Goal: Information Seeking & Learning: Learn about a topic

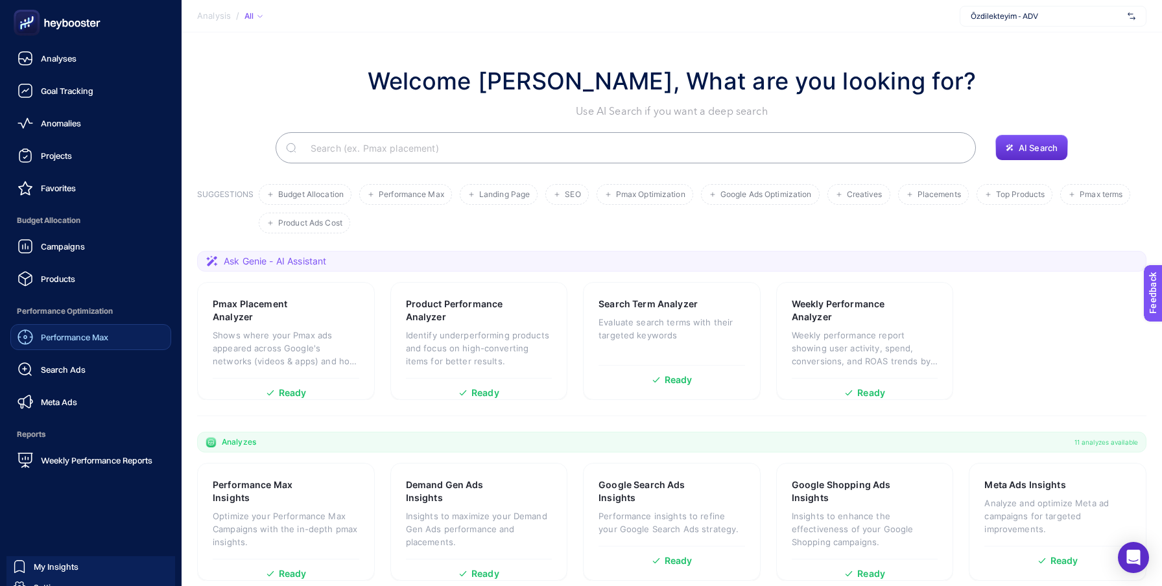
click at [84, 332] on span "Performance Max" at bounding box center [74, 337] width 67 height 10
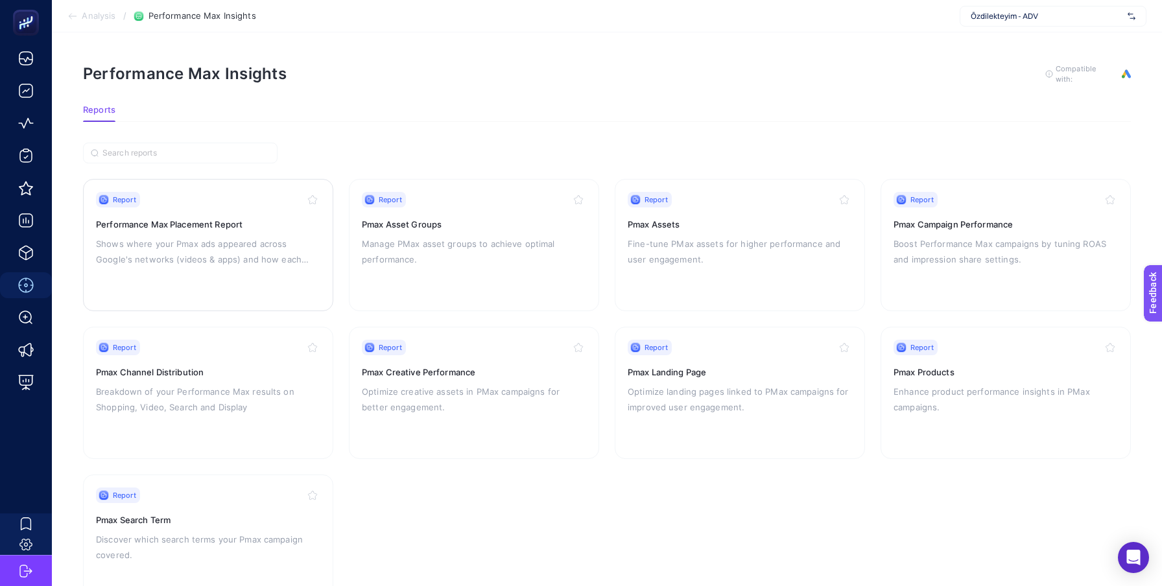
scroll to position [50, 0]
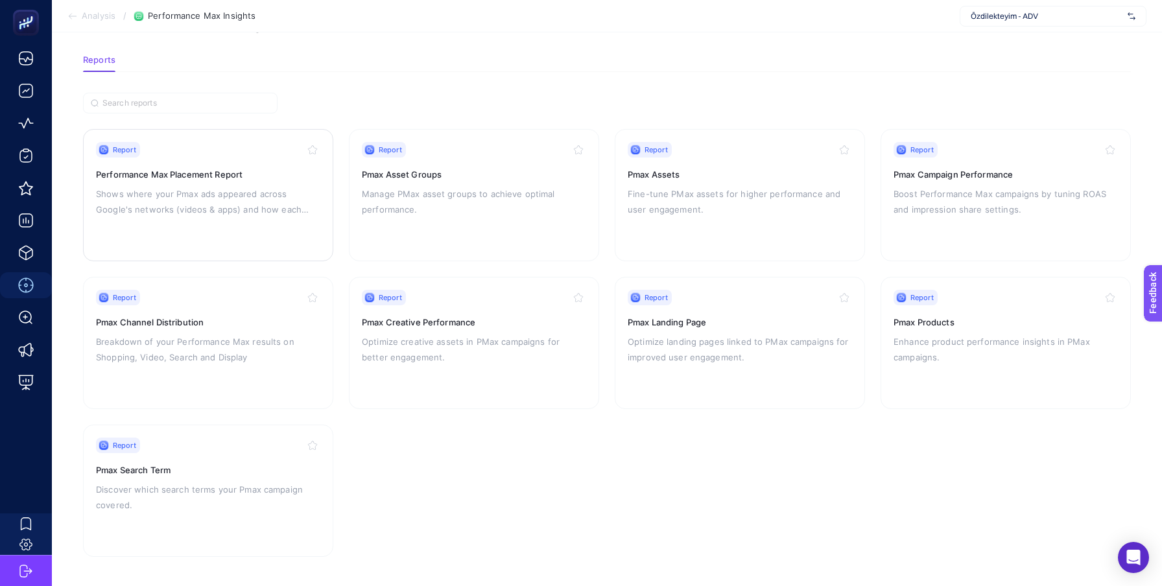
click at [279, 176] on h3 "Performance Max Placement Report" at bounding box center [208, 174] width 224 height 13
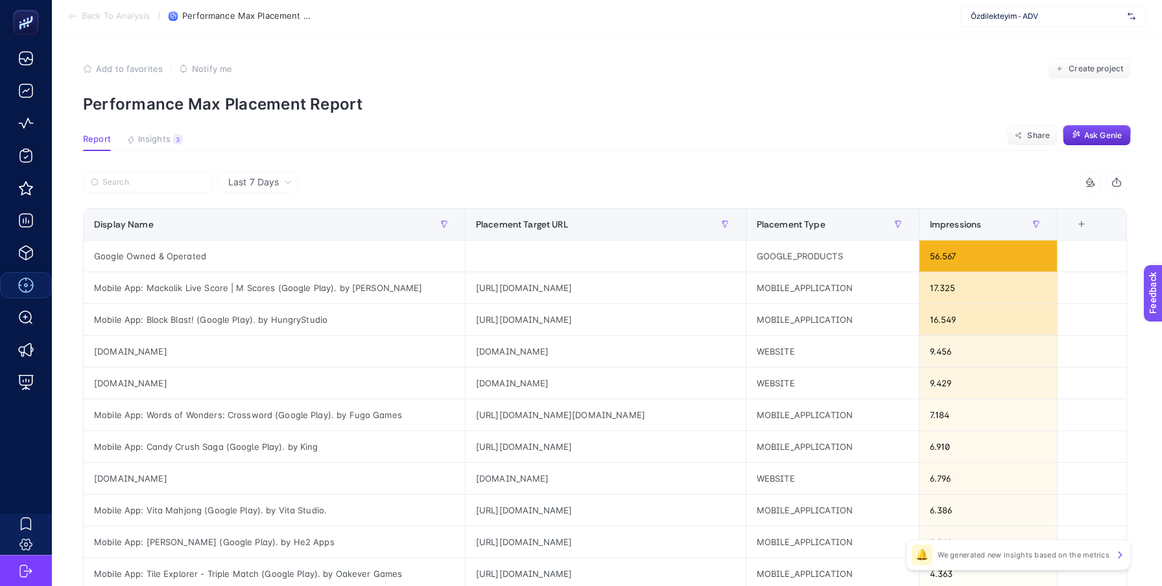
scroll to position [38, 0]
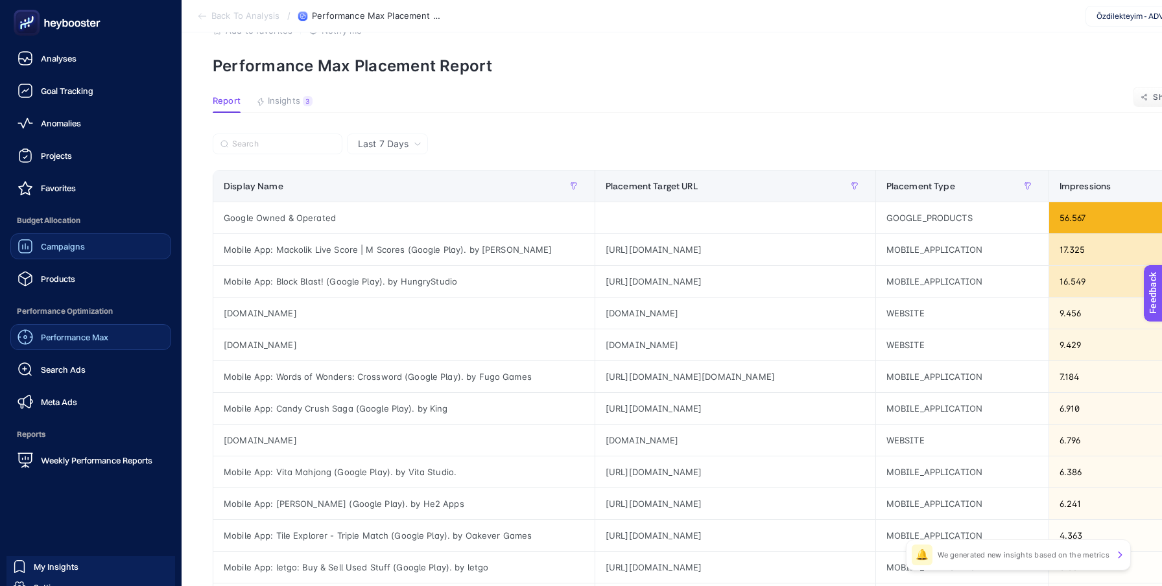
click at [60, 243] on span "Campaigns" at bounding box center [63, 246] width 44 height 10
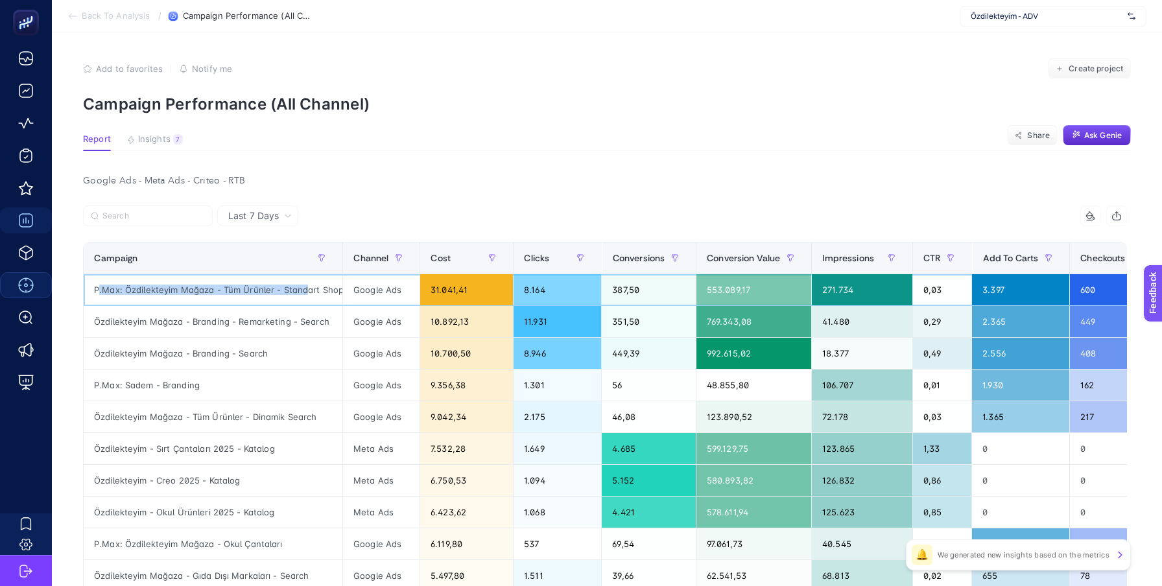
drag, startPoint x: 106, startPoint y: 292, endPoint x: 304, endPoint y: 292, distance: 197.2
click at [304, 292] on div "P.Max: Özdilekteyim Mağaza - Tüm Ürünler - Standart Shopping" at bounding box center [213, 289] width 259 height 31
drag, startPoint x: 466, startPoint y: 291, endPoint x: 429, endPoint y: 291, distance: 37.0
click at [431, 291] on div "31.041,41" at bounding box center [466, 289] width 93 height 31
drag, startPoint x: 557, startPoint y: 296, endPoint x: 530, endPoint y: 296, distance: 27.2
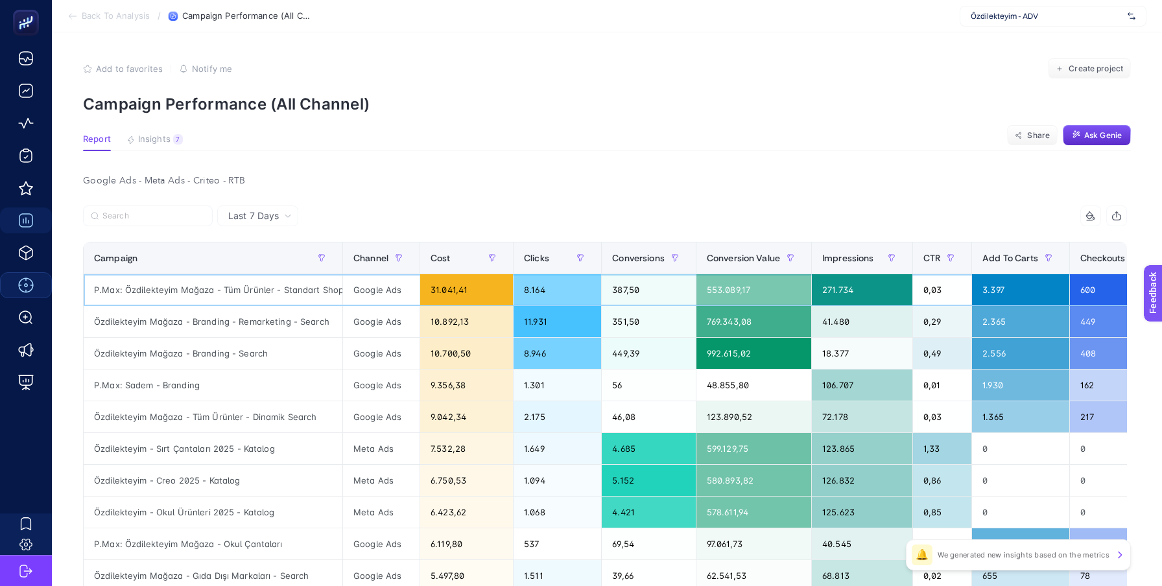
click at [542, 296] on div "8.164" at bounding box center [558, 289] width 88 height 31
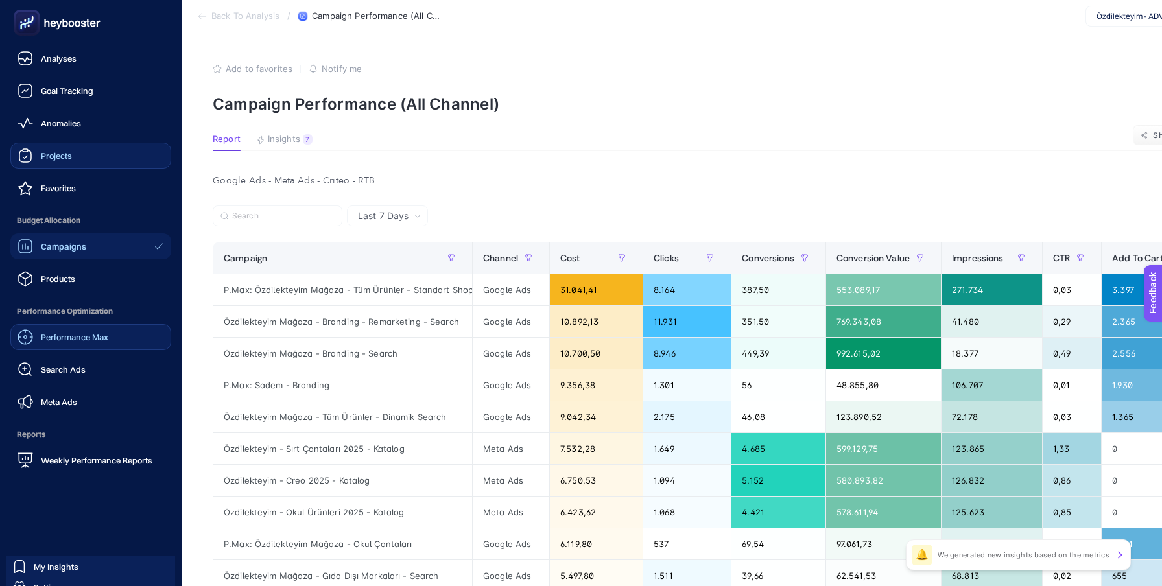
click at [58, 154] on span "Projects" at bounding box center [56, 155] width 31 height 10
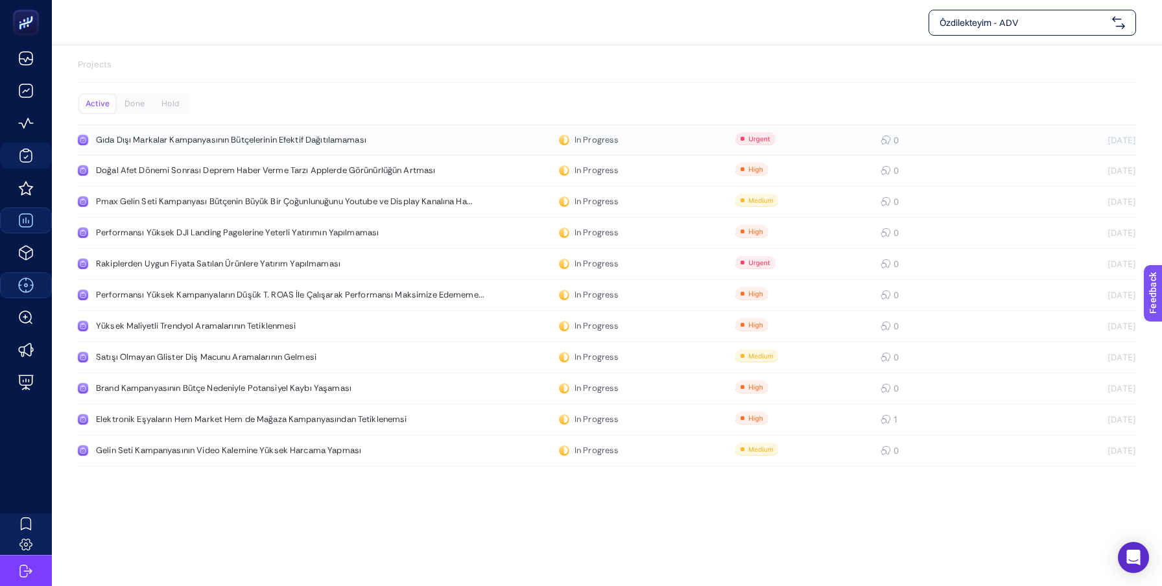
click at [115, 144] on div "Gıda Dışı Markalar Kampanyasının Bütçelerinin Efektif Dağıtılamaması" at bounding box center [246, 140] width 300 height 10
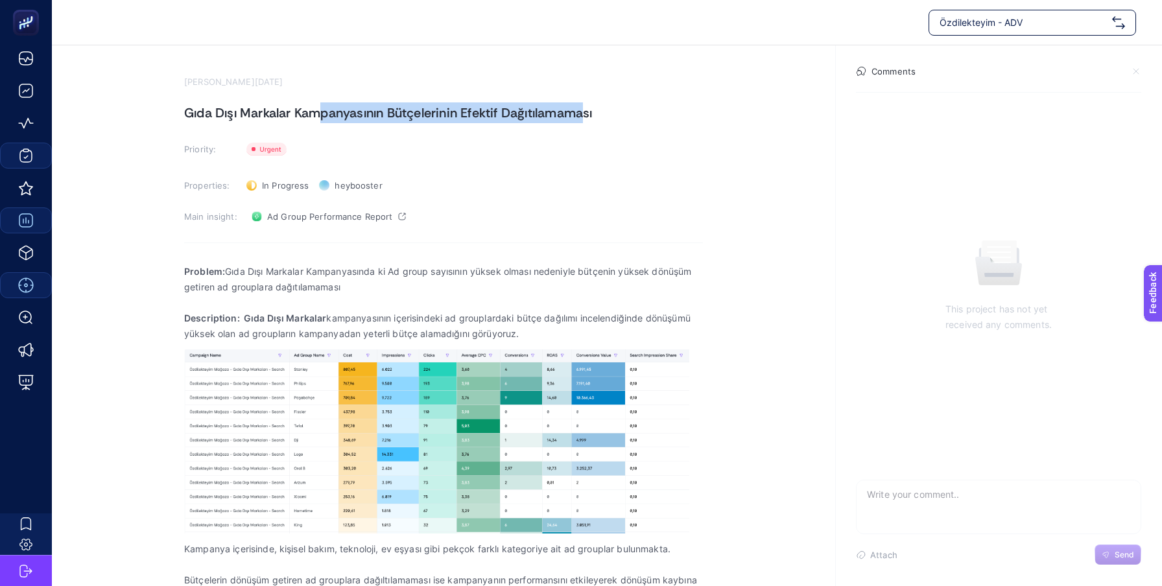
drag, startPoint x: 328, startPoint y: 114, endPoint x: 588, endPoint y: 114, distance: 260.1
click at [588, 114] on h1 "Gıda Dışı Markalar Kampanyasının Bütçelerinin Efektif Dağıtılamaması" at bounding box center [443, 112] width 519 height 21
click at [615, 114] on h1 "Gıda Dışı Markalar Kampanyasının Bütçelerinin Efektif Dağıtılamaması" at bounding box center [443, 112] width 519 height 21
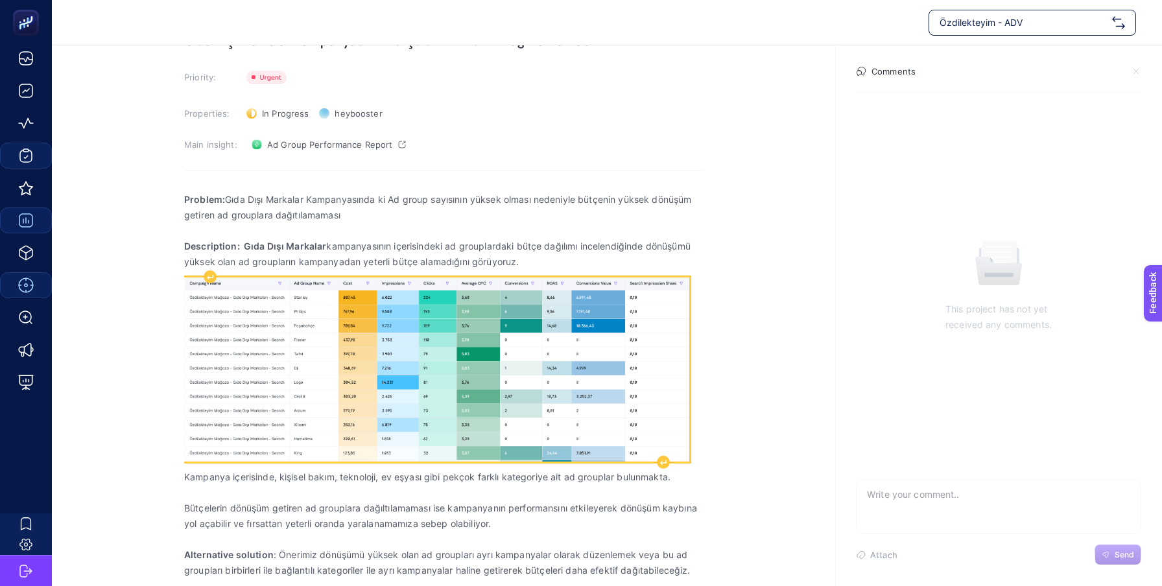
scroll to position [72, 0]
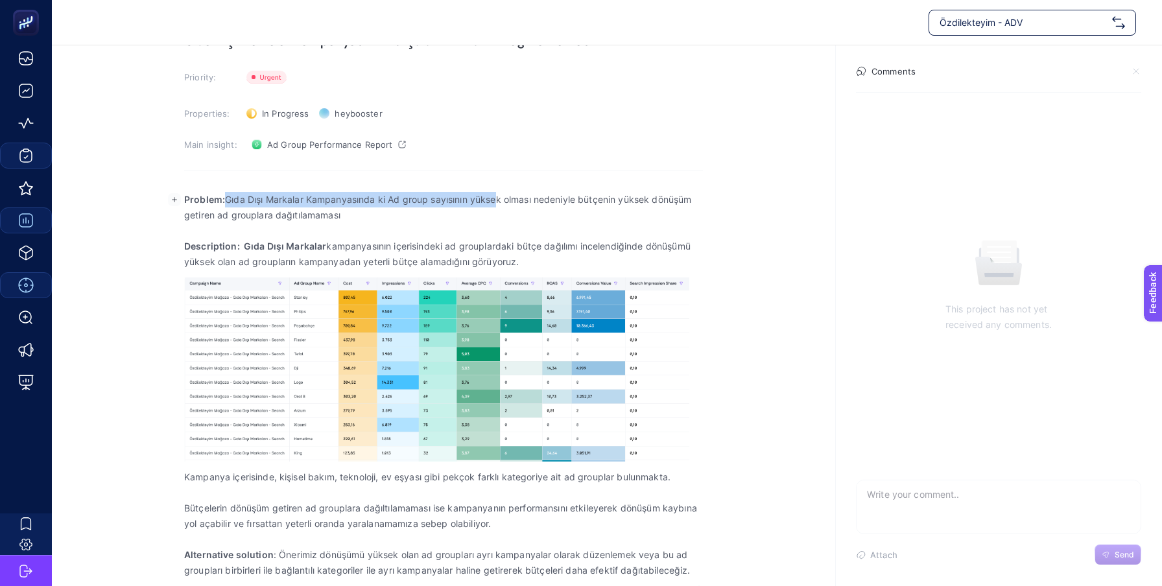
drag, startPoint x: 229, startPoint y: 199, endPoint x: 496, endPoint y: 198, distance: 267.2
click at [496, 198] on p "Problem: Gıda Dışı Markalar Kampanyasında ki Ad group sayısının yüksek olması n…" at bounding box center [443, 207] width 519 height 31
click at [551, 205] on p "Problem: Gıda Dışı Markalar Kampanyasında ki Ad group sayısının yüksek olması n…" at bounding box center [443, 207] width 519 height 31
drag, startPoint x: 658, startPoint y: 207, endPoint x: 420, endPoint y: 195, distance: 238.3
click at [420, 195] on p "Problem: Gıda Dışı Markalar Kampanyasında ki Ad group sayısının yüksek olması n…" at bounding box center [443, 207] width 519 height 31
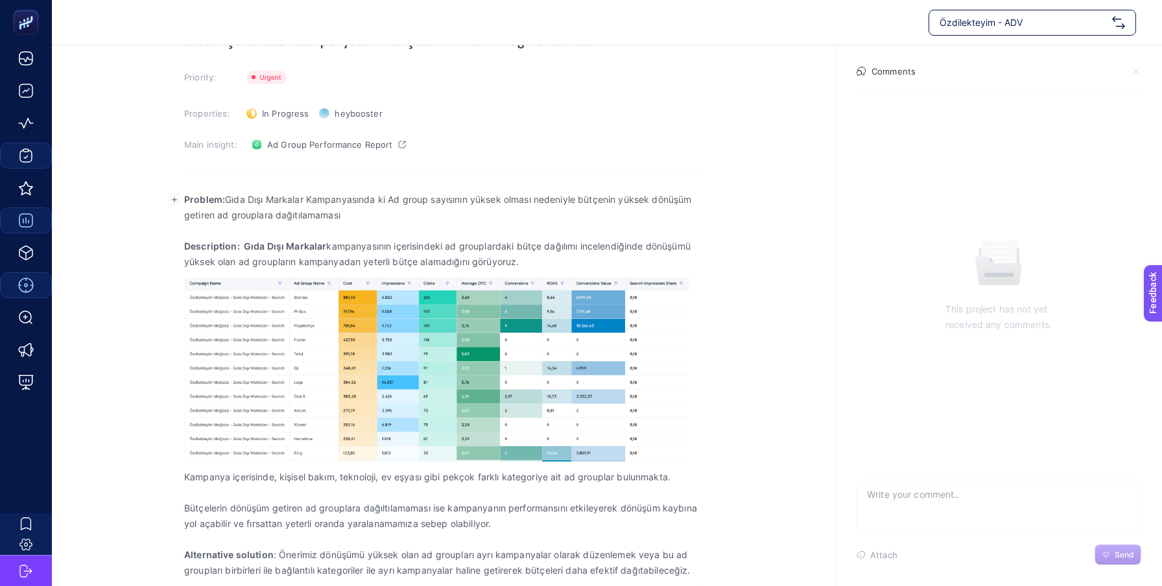
click at [420, 195] on p "Problem: Gıda Dışı Markalar Kampanyasında ki Ad group sayısının yüksek olması n…" at bounding box center [443, 207] width 519 height 31
drag, startPoint x: 379, startPoint y: 195, endPoint x: 610, endPoint y: 195, distance: 231.5
click at [610, 195] on p "Problem: Gıda Dışı Markalar Kampanyasında ki Ad group sayısının yüksek olması n…" at bounding box center [443, 207] width 519 height 31
drag, startPoint x: 640, startPoint y: 196, endPoint x: 464, endPoint y: 196, distance: 176.4
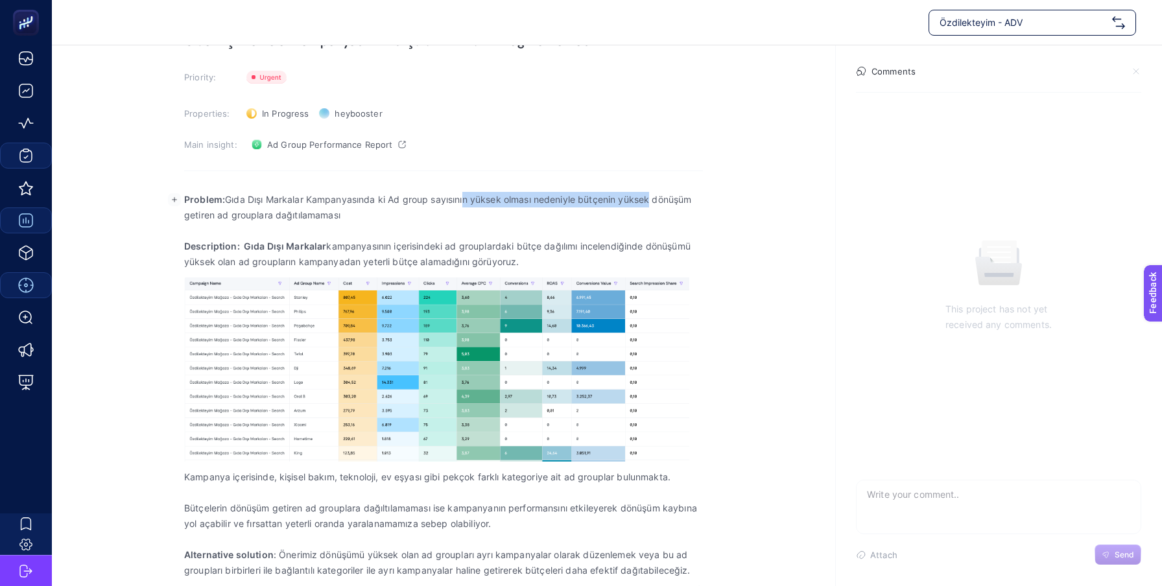
click at [464, 196] on p "Problem: Gıda Dışı Markalar Kampanyasında ki Ad group sayısının yüksek olması n…" at bounding box center [443, 207] width 519 height 31
click at [429, 197] on p "Problem: Gıda Dışı Markalar Kampanyasında ki Ad group sayısının yüksek olması n…" at bounding box center [443, 207] width 519 height 31
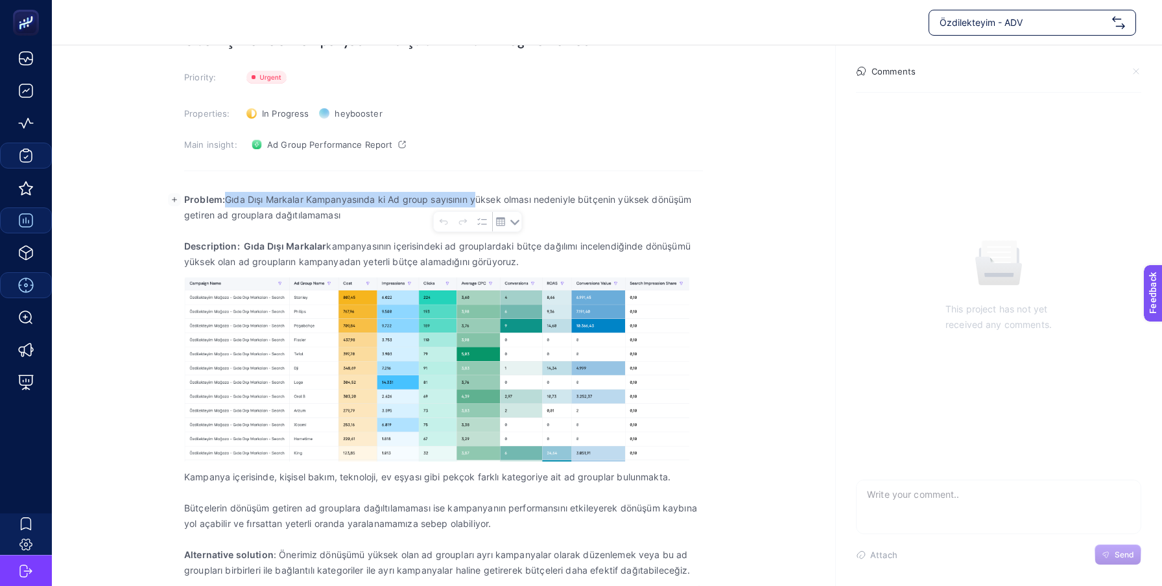
drag, startPoint x: 227, startPoint y: 202, endPoint x: 477, endPoint y: 206, distance: 250.4
click at [477, 206] on p "Problem: Gıda Dışı Markalar Kampanyasında ki Ad group sayısının yüksek olması n…" at bounding box center [443, 207] width 519 height 31
click at [528, 204] on p "Problem: Gıda Dışı Markalar Kampanyasında ki Ad group sayısının yüksek olması n…" at bounding box center [443, 207] width 519 height 31
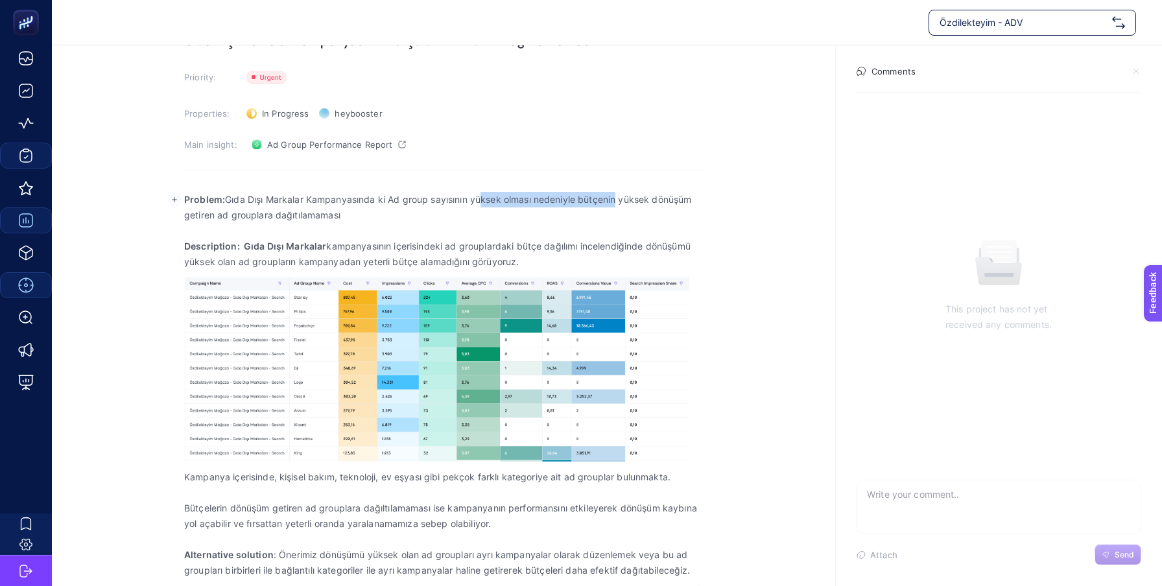
drag, startPoint x: 482, startPoint y: 195, endPoint x: 618, endPoint y: 195, distance: 136.2
click at [618, 195] on p "Problem: Gıda Dışı Markalar Kampanyasında ki Ad group sayısının yüksek olması n…" at bounding box center [443, 207] width 519 height 31
click at [649, 199] on p "Problem: Gıda Dışı Markalar Kampanyasında ki Ad group sayısının yüksek olması n…" at bounding box center [443, 207] width 519 height 31
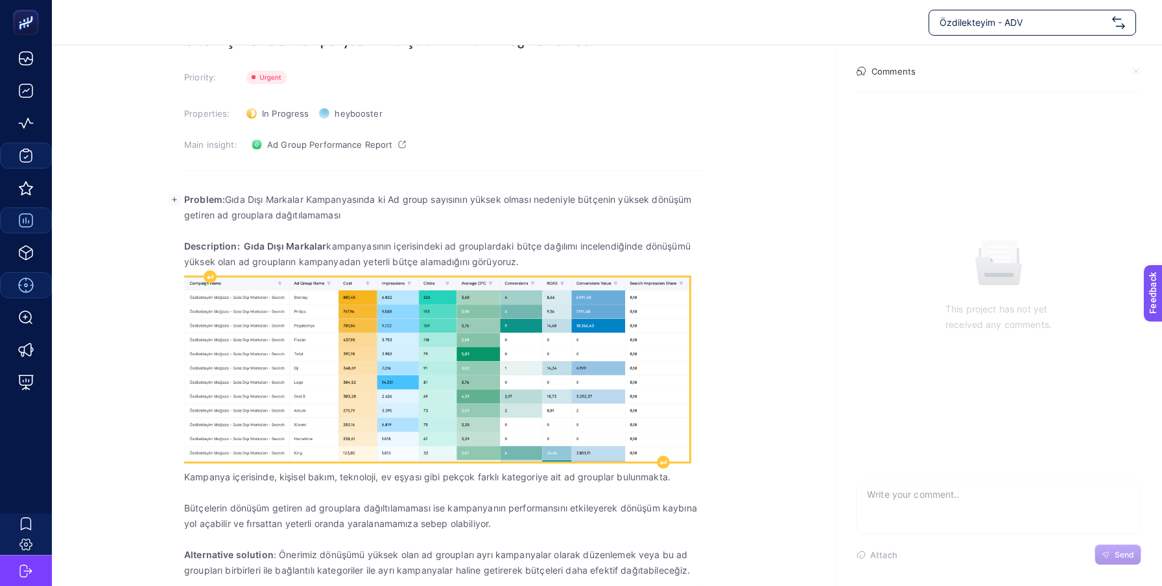
scroll to position [73, 0]
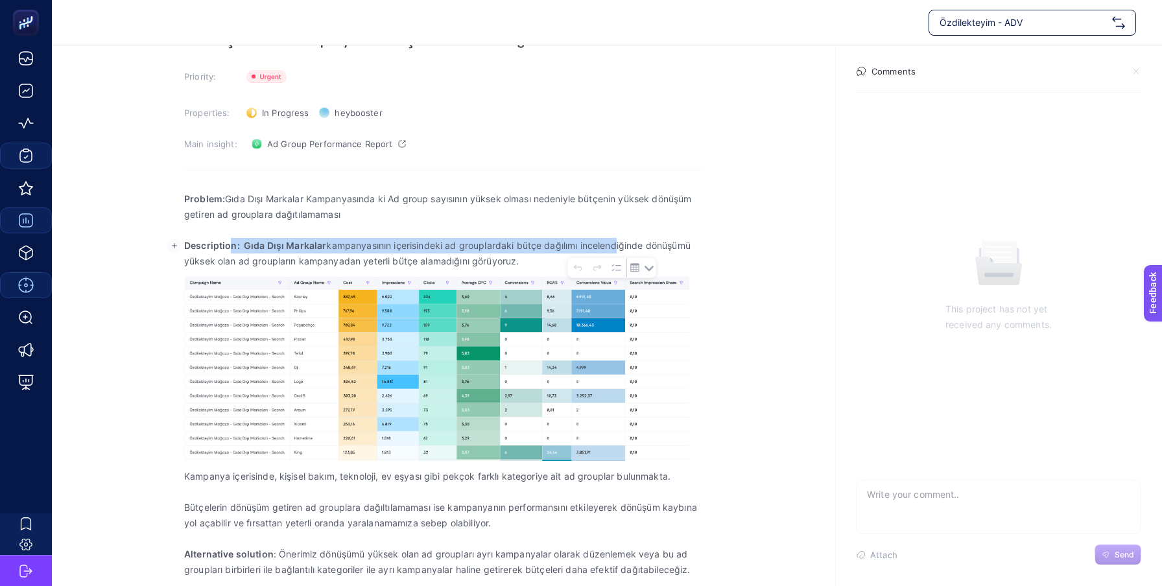
drag, startPoint x: 231, startPoint y: 246, endPoint x: 610, endPoint y: 246, distance: 379.4
click at [610, 246] on p "Description: Gıda Dışı Markalar kampanyasının içerisindeki ad grouplardaki bütç…" at bounding box center [443, 253] width 519 height 31
click at [278, 553] on p "Alternative solution : Önerimiz dönüşümü yüksek olan ad groupları ayrı kampanya…" at bounding box center [443, 562] width 519 height 31
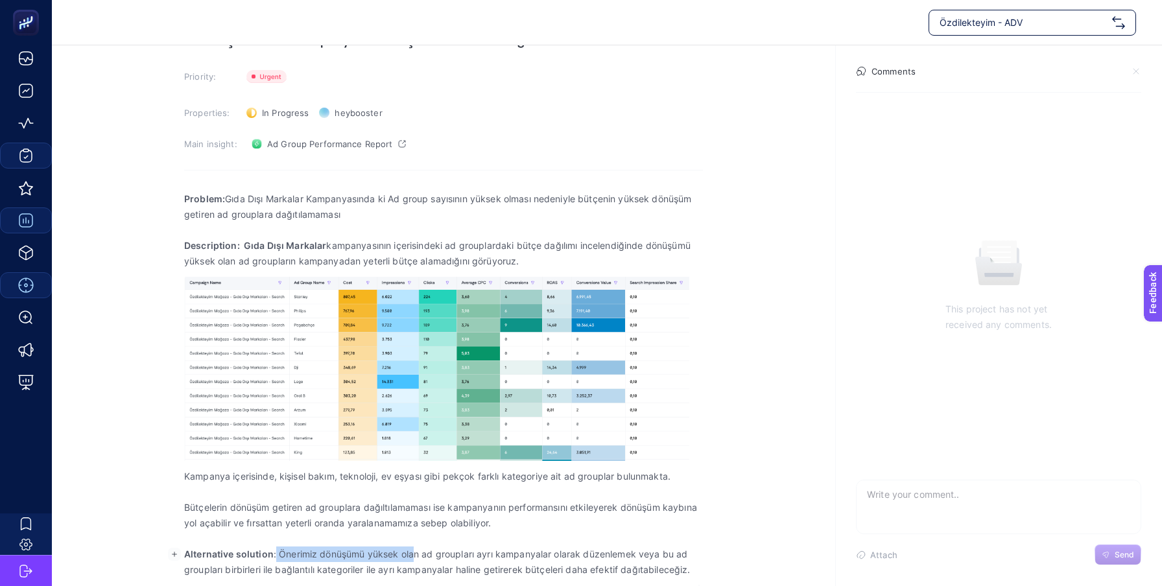
drag, startPoint x: 274, startPoint y: 556, endPoint x: 411, endPoint y: 550, distance: 137.0
click at [411, 550] on p "Alternative solution : Önerimiz dönüşümü yüksek olan ad groupları ayrı kampanya…" at bounding box center [443, 562] width 519 height 31
click at [463, 552] on p "Alternative solution : Önerimiz dönüşümü yüksek olan ad groupları ayrı kampanya…" at bounding box center [443, 562] width 519 height 31
drag, startPoint x: 324, startPoint y: 558, endPoint x: 486, endPoint y: 558, distance: 162.8
click at [486, 558] on p "Alternative solution : Önerimiz dönüşümü yüksek olan ad groupları ayrı kampanya…" at bounding box center [443, 562] width 519 height 31
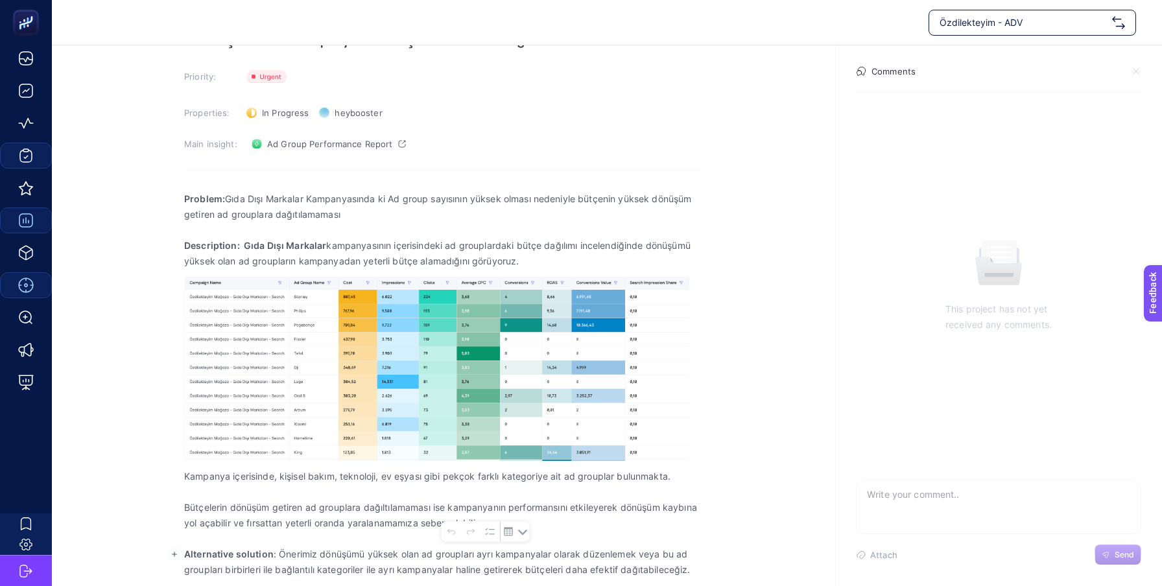
click at [536, 555] on p "Alternative solution : Önerimiz dönüşümü yüksek olan ad groupları ayrı kampanya…" at bounding box center [443, 562] width 519 height 31
drag, startPoint x: 442, startPoint y: 553, endPoint x: 608, endPoint y: 553, distance: 165.4
click at [608, 553] on p "Alternative solution : Önerimiz dönüşümü yüksek olan ad groupları ayrı kampanya…" at bounding box center [443, 562] width 519 height 31
click at [669, 553] on p "Alternative solution : Önerimiz dönüşümü yüksek olan ad groupları ayrı kampanya…" at bounding box center [443, 562] width 519 height 31
drag, startPoint x: 200, startPoint y: 569, endPoint x: 387, endPoint y: 569, distance: 187.4
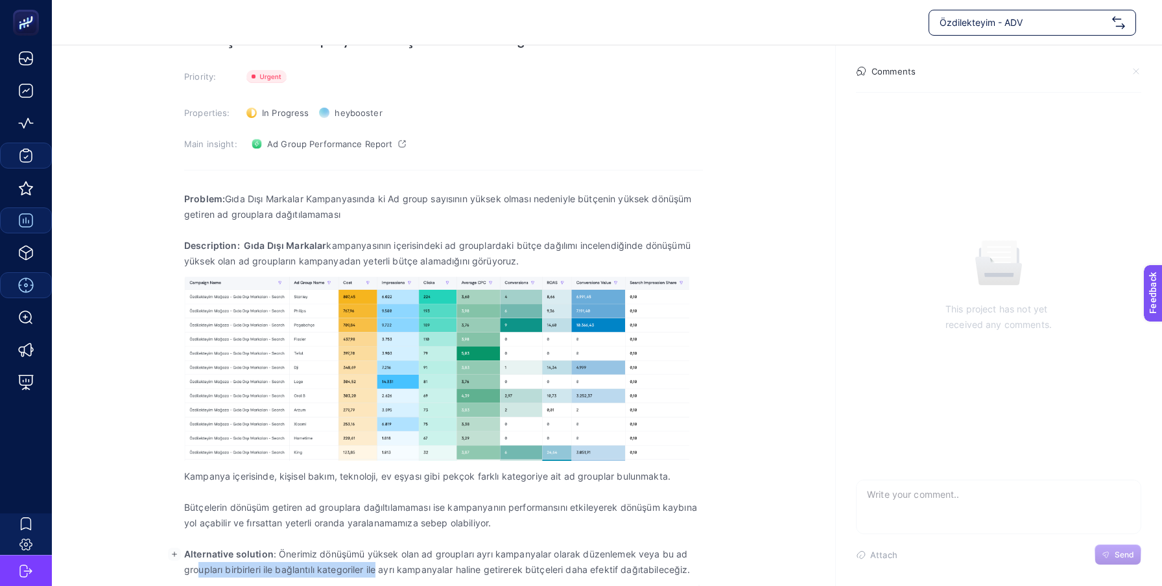
click at [387, 569] on p "Alternative solution : Önerimiz dönüşümü yüksek olan ad groupları ayrı kampanya…" at bounding box center [443, 562] width 519 height 31
click at [452, 576] on p "Alternative solution : Önerimiz dönüşümü yüksek olan ad groupları ayrı kampanya…" at bounding box center [443, 562] width 519 height 31
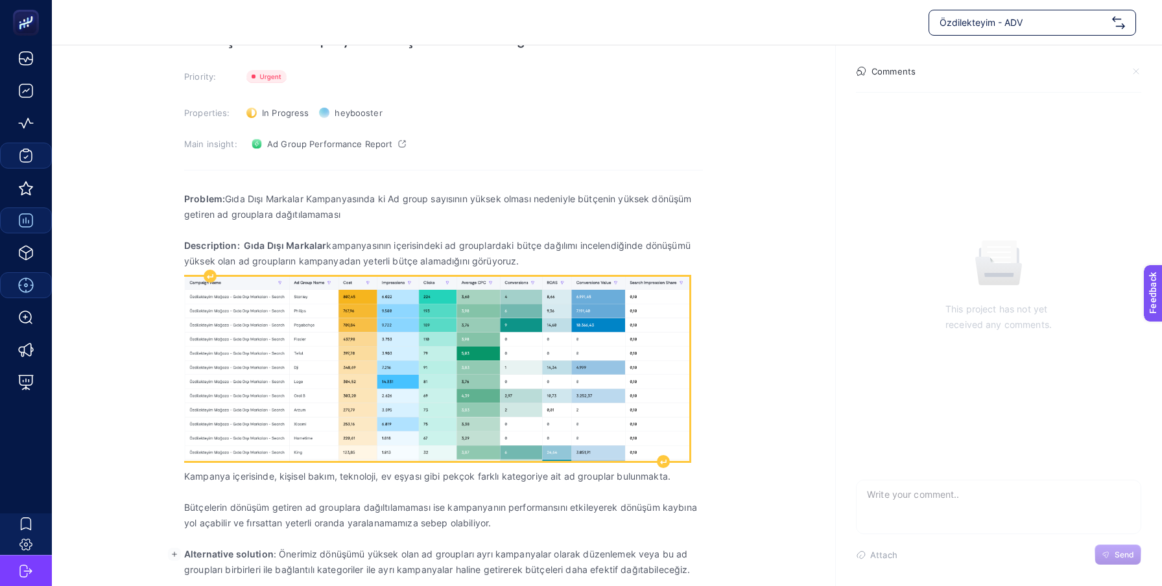
scroll to position [0, 0]
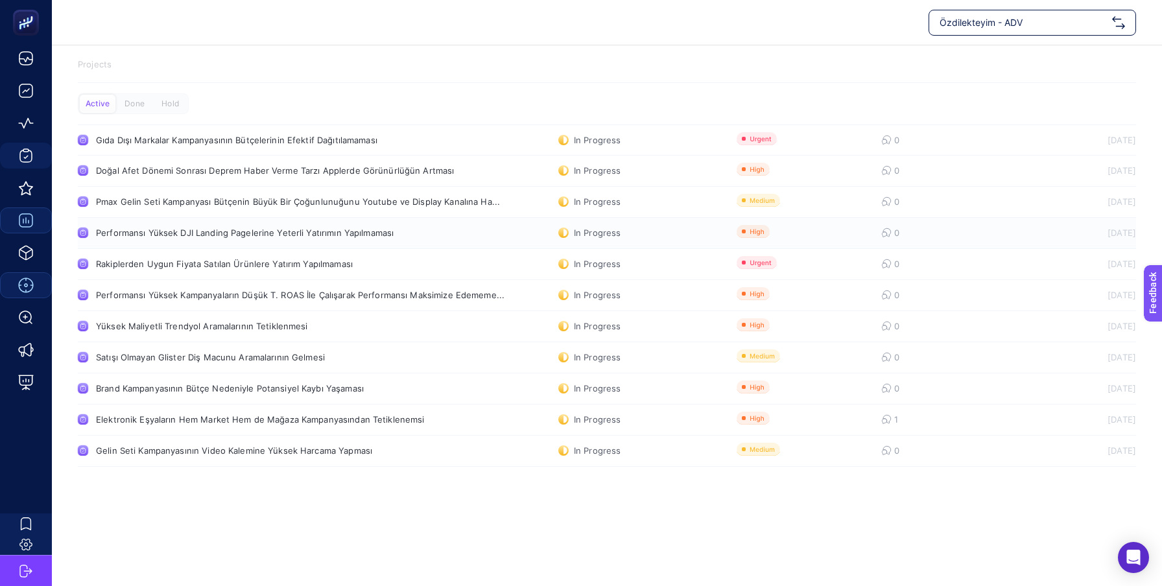
click at [148, 230] on div "Performansı Yüksek DJI Landing Pagelerine Yeterli Yatırımın Yapılmaması" at bounding box center [246, 233] width 300 height 10
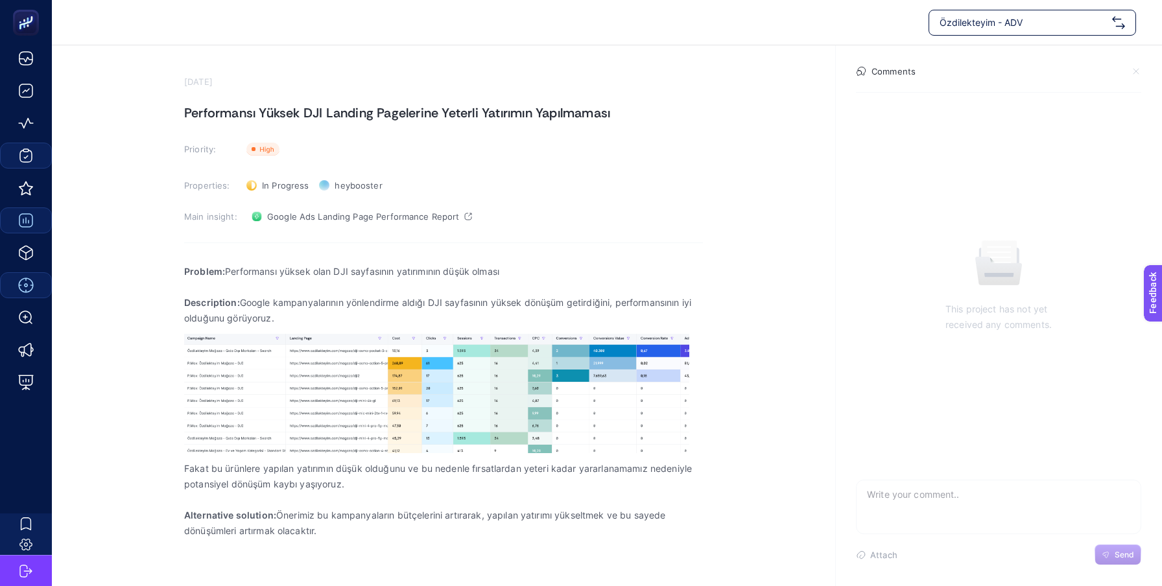
drag, startPoint x: 183, startPoint y: 114, endPoint x: 407, endPoint y: 114, distance: 223.8
click at [407, 114] on section "[DATE] Performansı Yüksek DJI Landing Pagelerine Yeterli Yatırımın Yapılmaması …" at bounding box center [607, 304] width 1110 height 518
drag, startPoint x: 601, startPoint y: 123, endPoint x: 418, endPoint y: 119, distance: 182.3
click at [418, 119] on h1 "Performansı Yüksek DJI Landing Pagelerine Yeterli Yatırımın Yapılmaması" at bounding box center [443, 112] width 519 height 21
click at [590, 124] on section "[DATE] Performansı Yüksek DJI Landing Pagelerine Yeterli Yatırımın Yapılmaması …" at bounding box center [443, 320] width 519 height 486
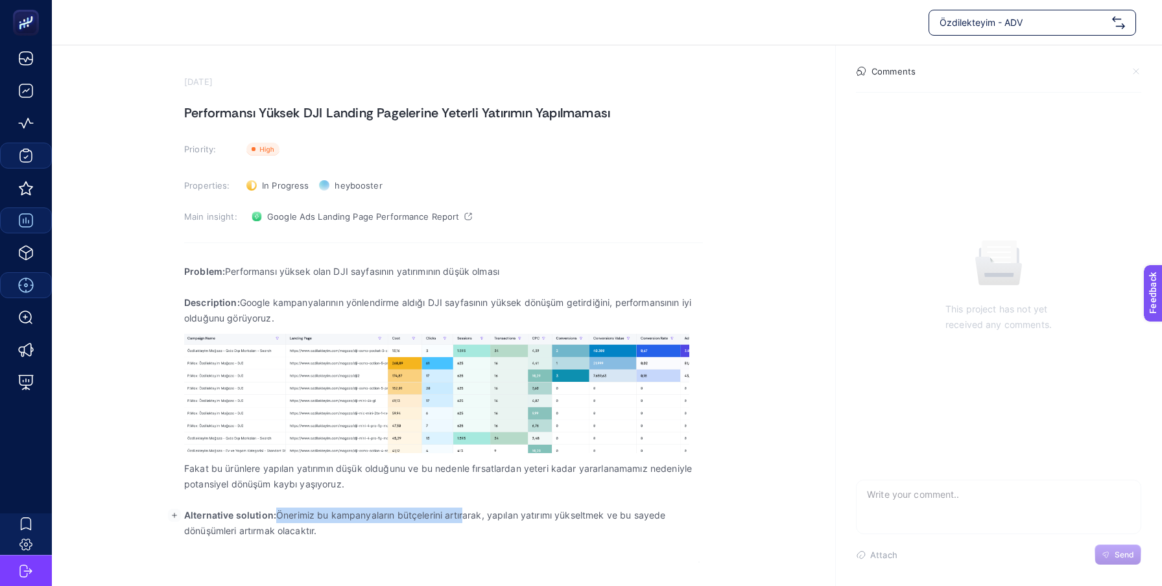
drag, startPoint x: 280, startPoint y: 516, endPoint x: 467, endPoint y: 516, distance: 187.4
click at [467, 516] on p "Alternative solution: Önerimiz bu kampanyaların bütçelerini artırarak, yapılan …" at bounding box center [443, 523] width 519 height 31
click at [507, 518] on p "Alternative solution: Önerimiz bu kampanyaların bütçelerini artırarak, yapılan …" at bounding box center [443, 523] width 519 height 31
drag, startPoint x: 471, startPoint y: 519, endPoint x: 609, endPoint y: 519, distance: 138.1
click at [609, 519] on p "Alternative solution: Önerimiz bu kampanyaların bütçelerini artırarak, yapılan …" at bounding box center [443, 523] width 519 height 31
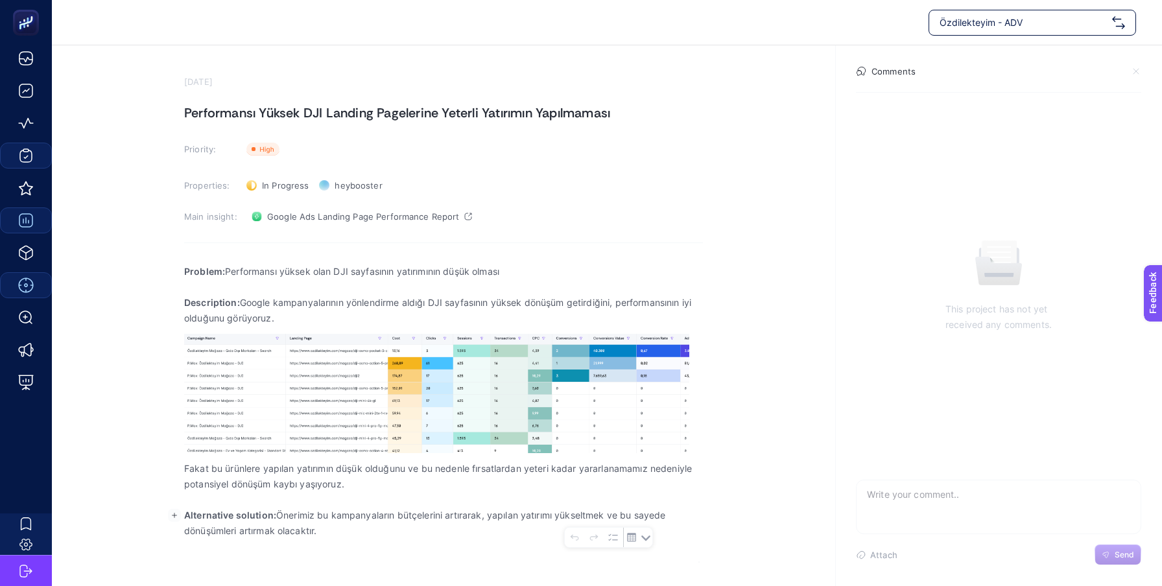
click at [654, 521] on p "Alternative solution: Önerimiz bu kampanyaların bütçelerini artırarak, yapılan …" at bounding box center [443, 523] width 519 height 31
drag, startPoint x: 496, startPoint y: 516, endPoint x: 615, endPoint y: 516, distance: 120.0
click at [615, 516] on p "Alternative solution: Önerimiz bu kampanyaların bütçelerini artırarak, yapılan …" at bounding box center [443, 523] width 519 height 31
click at [671, 516] on p "Alternative solution: Önerimiz bu kampanyaların bütçelerini artırarak, yapılan …" at bounding box center [443, 523] width 519 height 31
drag, startPoint x: 313, startPoint y: 539, endPoint x: 232, endPoint y: 539, distance: 81.1
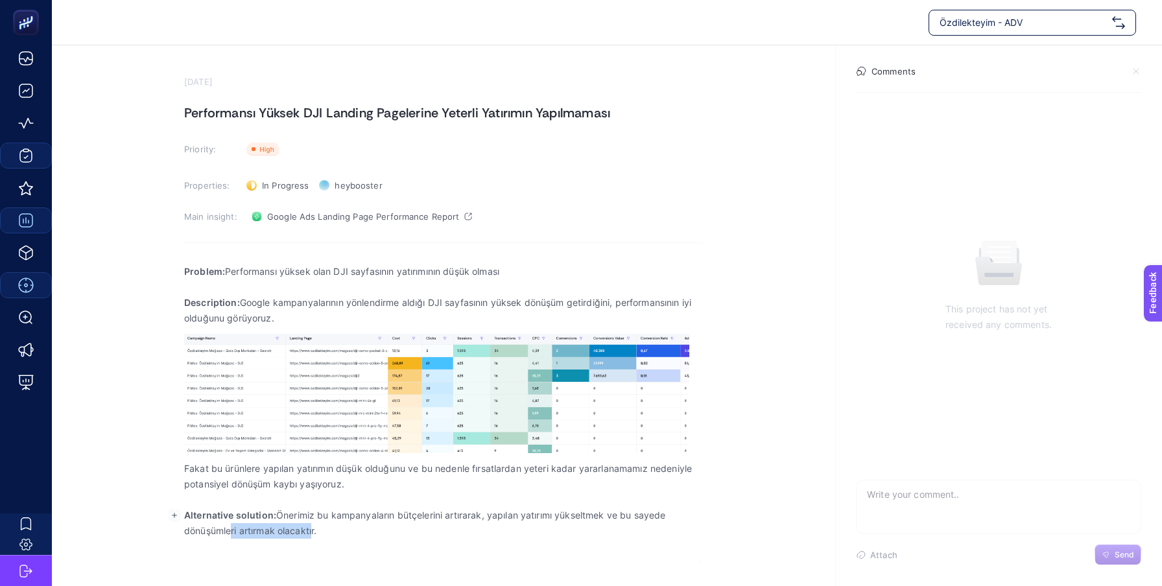
click at [232, 539] on p "Alternative solution: Önerimiz bu kampanyaların bütçelerini artırarak, yapılan …" at bounding box center [443, 523] width 519 height 31
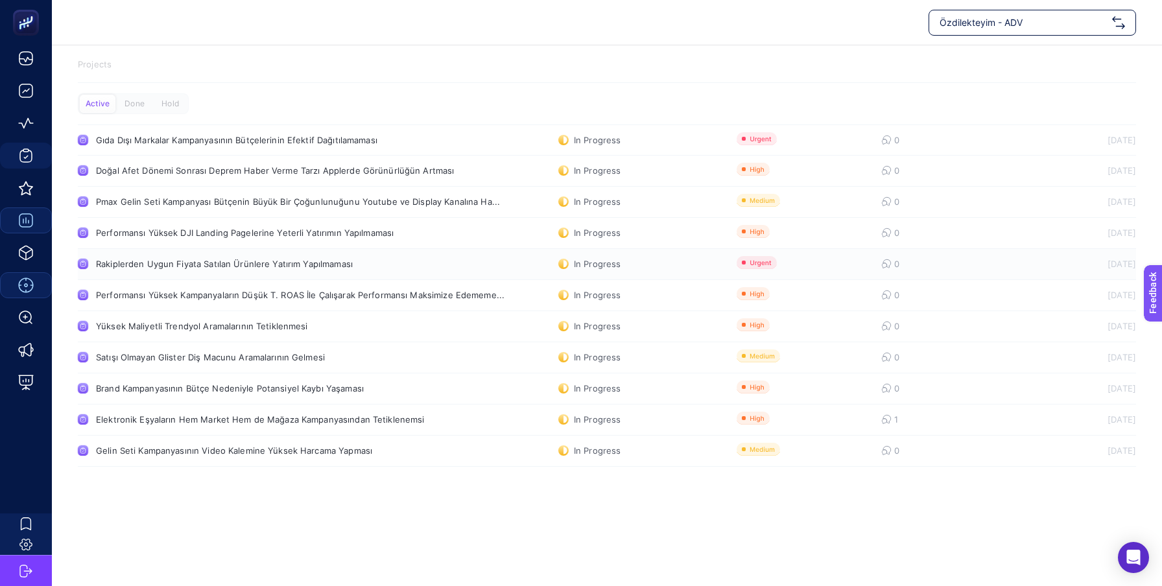
click at [171, 267] on div "Rakiplerden Uygun Fiyata Satılan Ürünlere Yatırım Yapılmaması" at bounding box center [246, 264] width 300 height 10
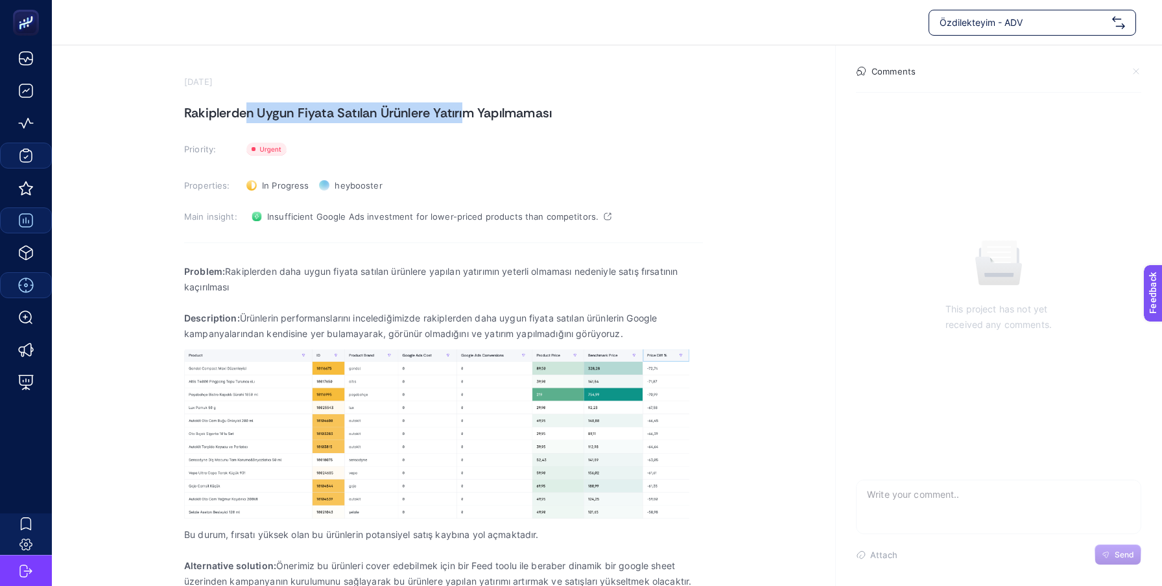
drag, startPoint x: 261, startPoint y: 107, endPoint x: 467, endPoint y: 107, distance: 206.2
click at [467, 107] on h1 "Rakiplerden Uygun Fiyata Satılan Ürünlere Yatırım Yapılmaması" at bounding box center [443, 112] width 519 height 21
click at [501, 112] on h1 "Rakiplerden Uygun Fiyata Satılan Ürünlere Yatırım Yapılmaması" at bounding box center [443, 112] width 519 height 21
drag, startPoint x: 568, startPoint y: 116, endPoint x: 357, endPoint y: 116, distance: 210.1
click at [357, 116] on h1 "Rakiplerden Uygun Fiyata Satılan Ürünlere Yatırım Yapılmaması" at bounding box center [443, 112] width 519 height 21
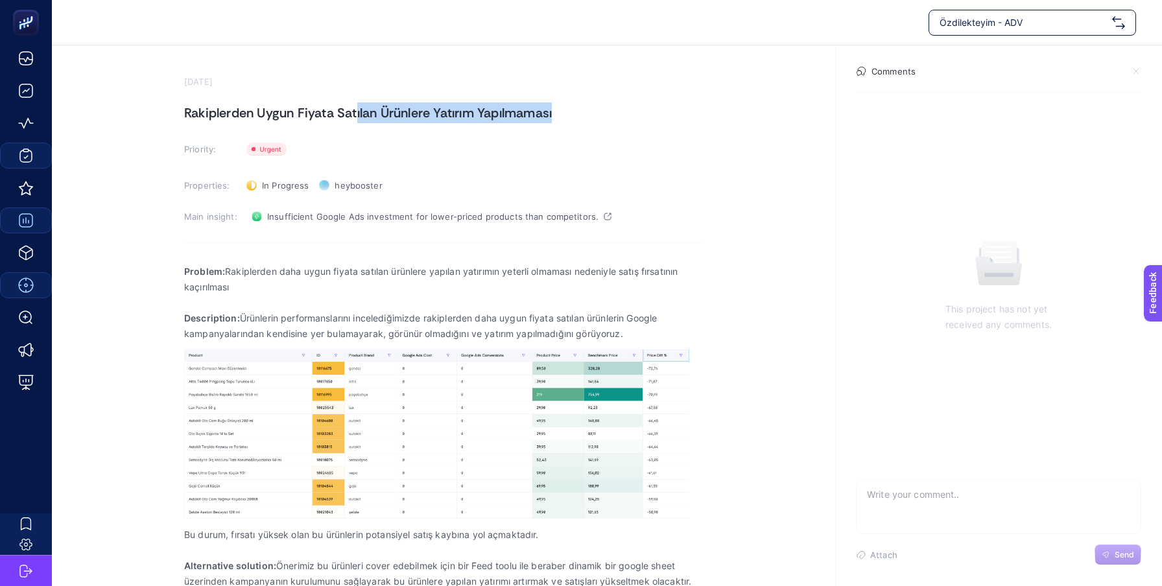
click at [357, 116] on h1 "Rakiplerden Uygun Fiyata Satılan Ürünlere Yatırım Yapılmaması" at bounding box center [443, 112] width 519 height 21
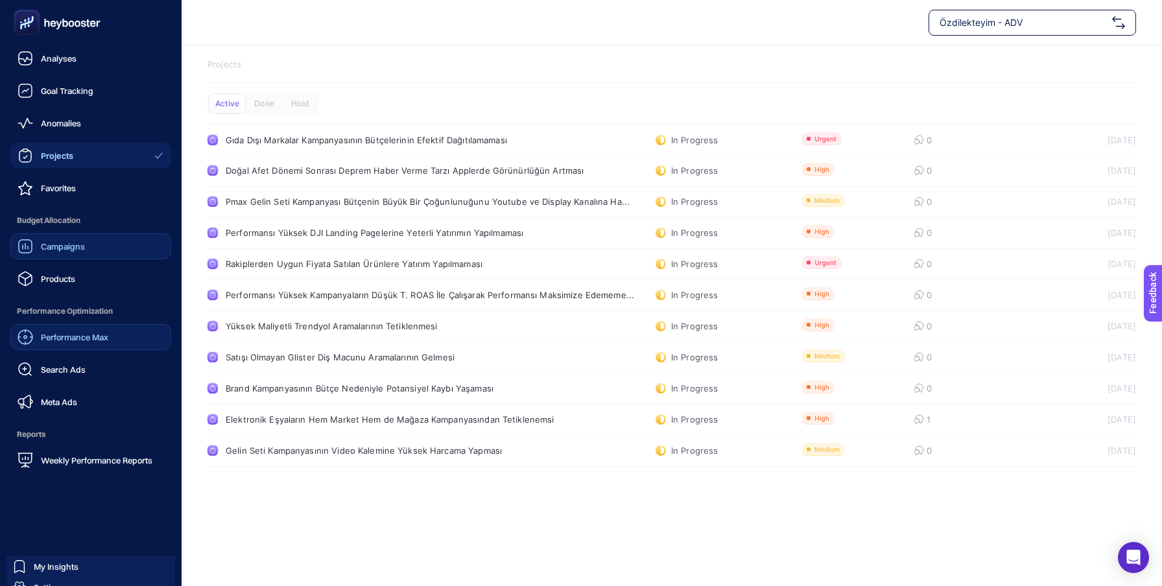
click at [70, 339] on span "Performance Max" at bounding box center [74, 337] width 67 height 10
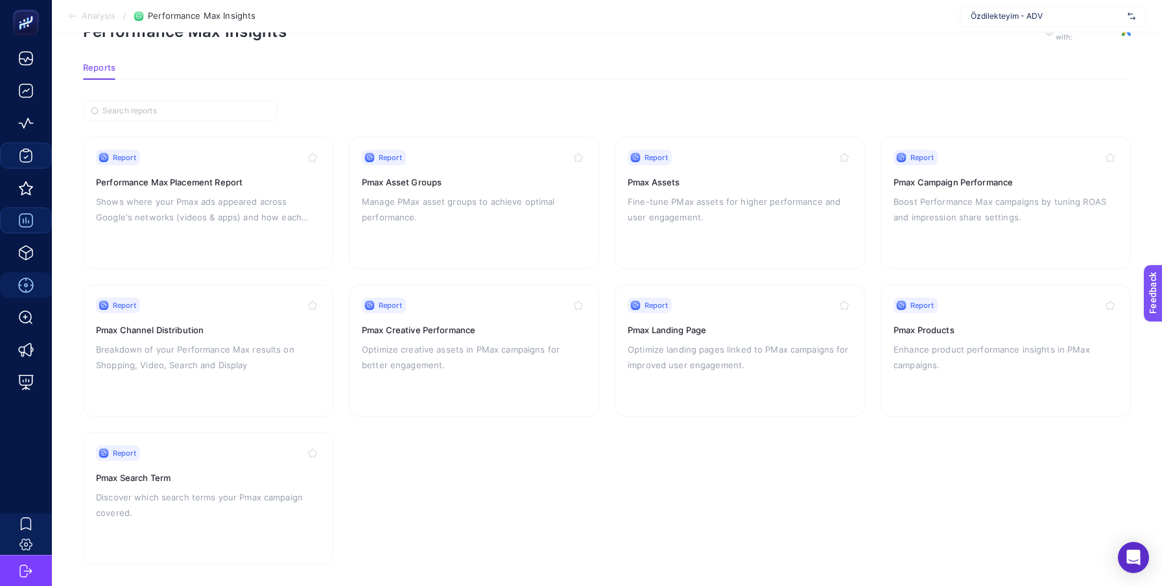
scroll to position [50, 0]
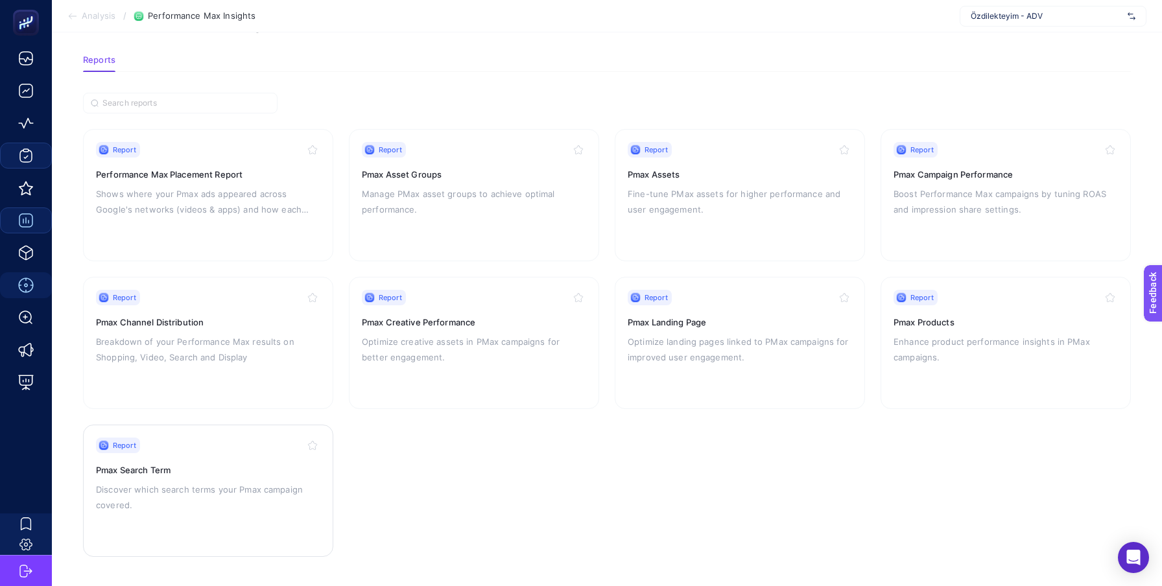
click at [164, 473] on h3 "Pmax Search Term" at bounding box center [208, 470] width 224 height 13
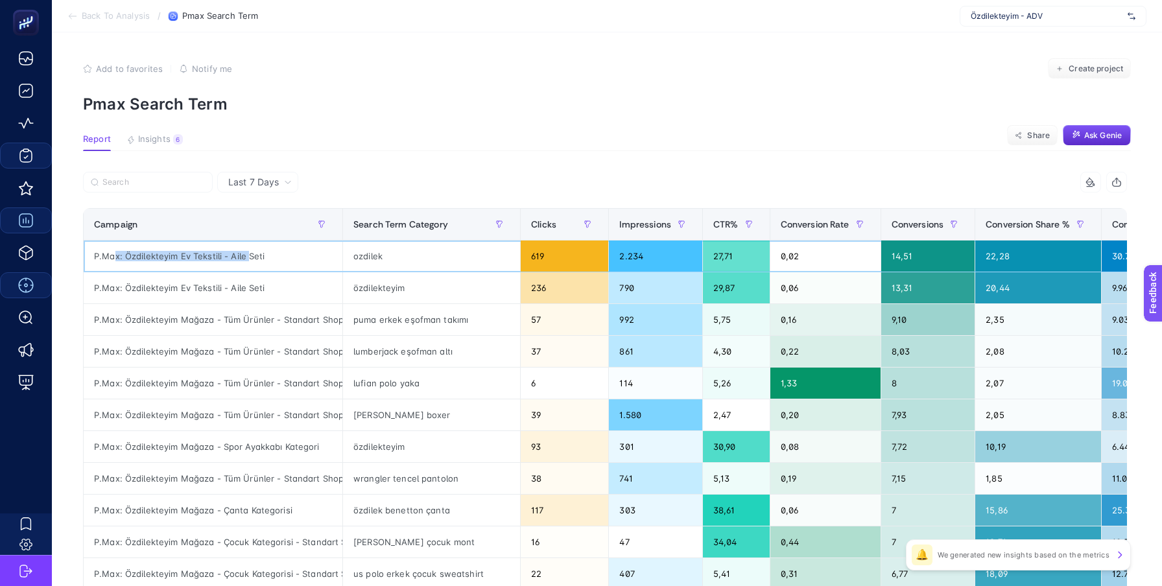
drag, startPoint x: 113, startPoint y: 254, endPoint x: 254, endPoint y: 254, distance: 141.4
click at [254, 254] on div "P.Max: Özdilekteyim Ev Tekstili - Aile Seti" at bounding box center [213, 256] width 259 height 31
drag, startPoint x: 382, startPoint y: 259, endPoint x: 341, endPoint y: 259, distance: 40.9
click at [342, 259] on tr "P.Max: Özdilekteyim Ev Tekstili - Aile Seti ozdilek 619 2.234 27,71 0,02 14,51 …" at bounding box center [728, 257] width 1289 height 32
click at [476, 261] on div "ozdilek" at bounding box center [431, 256] width 177 height 31
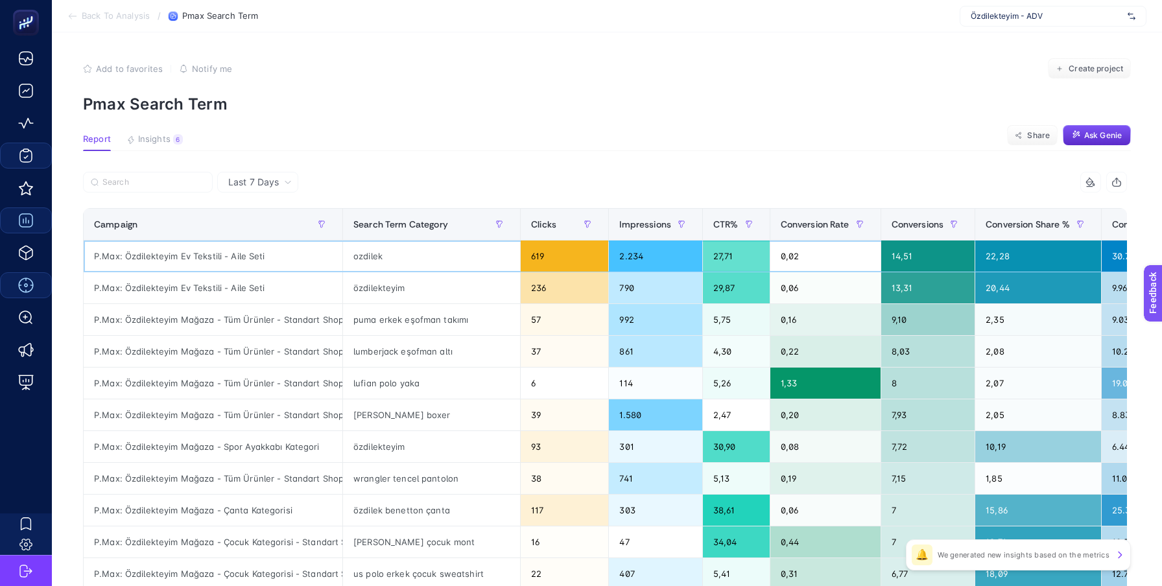
drag, startPoint x: 573, startPoint y: 261, endPoint x: 503, endPoint y: 261, distance: 70.0
click at [521, 261] on div "619" at bounding box center [565, 256] width 88 height 31
drag, startPoint x: 636, startPoint y: 252, endPoint x: 586, endPoint y: 252, distance: 49.3
click at [588, 252] on tr "P.Max: Özdilekteyim Ev Tekstili - Aile Seti ozdilek 619 2.234 27,71 0,02 14,51 …" at bounding box center [728, 257] width 1289 height 32
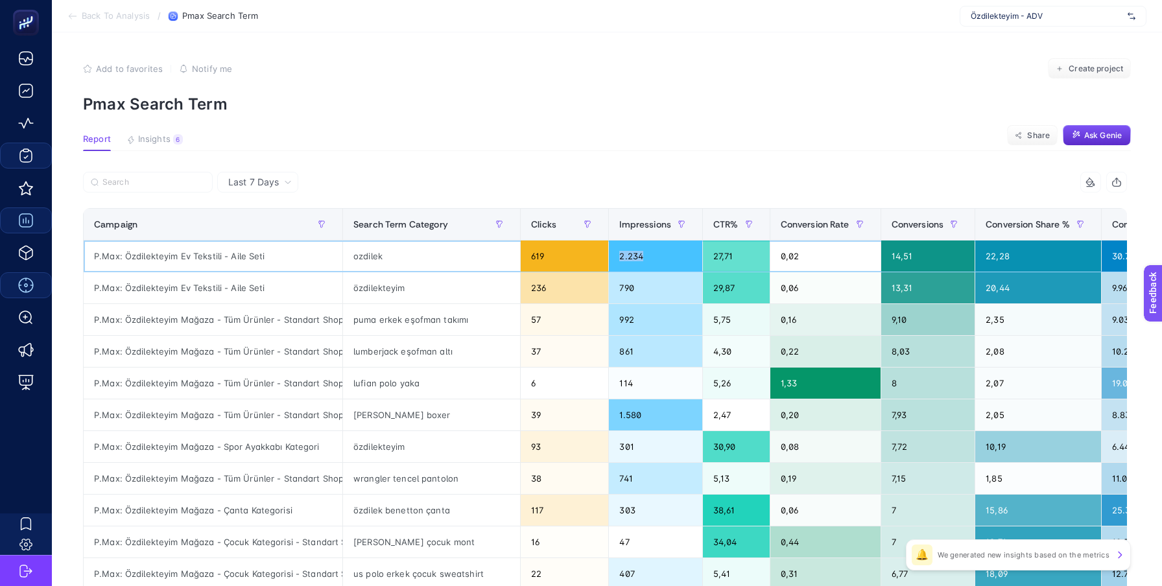
click at [586, 252] on div "619" at bounding box center [565, 256] width 88 height 31
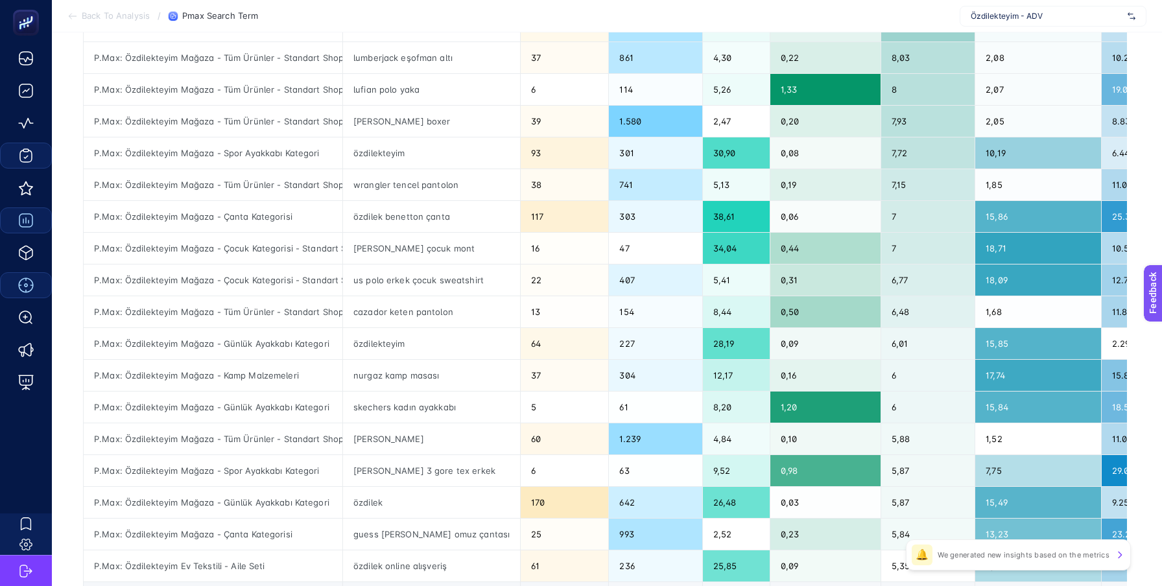
scroll to position [460, 0]
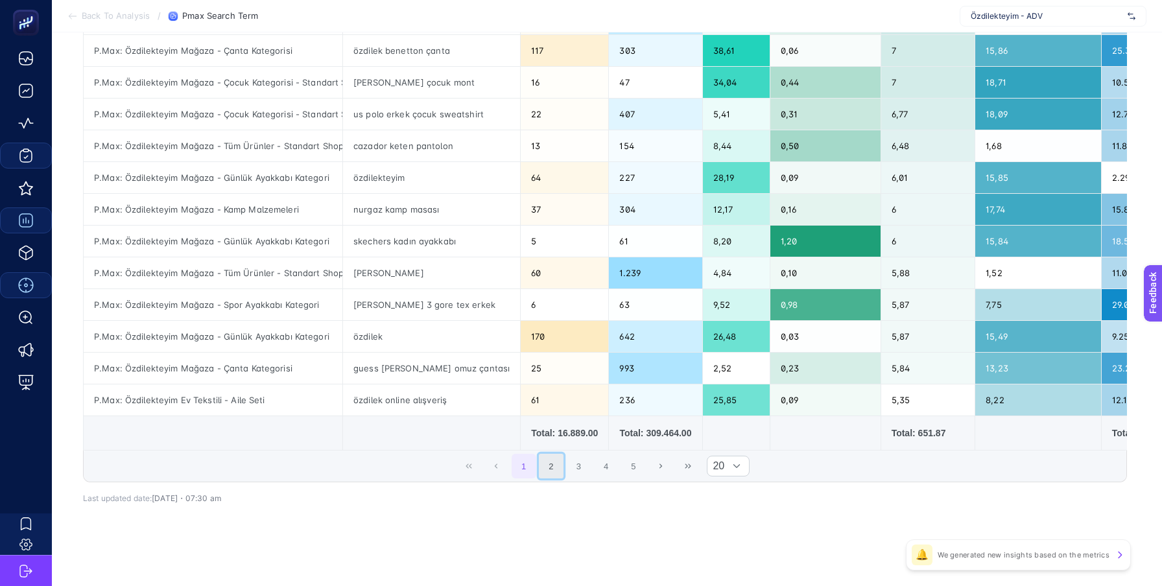
click at [544, 475] on button "2" at bounding box center [551, 466] width 25 height 25
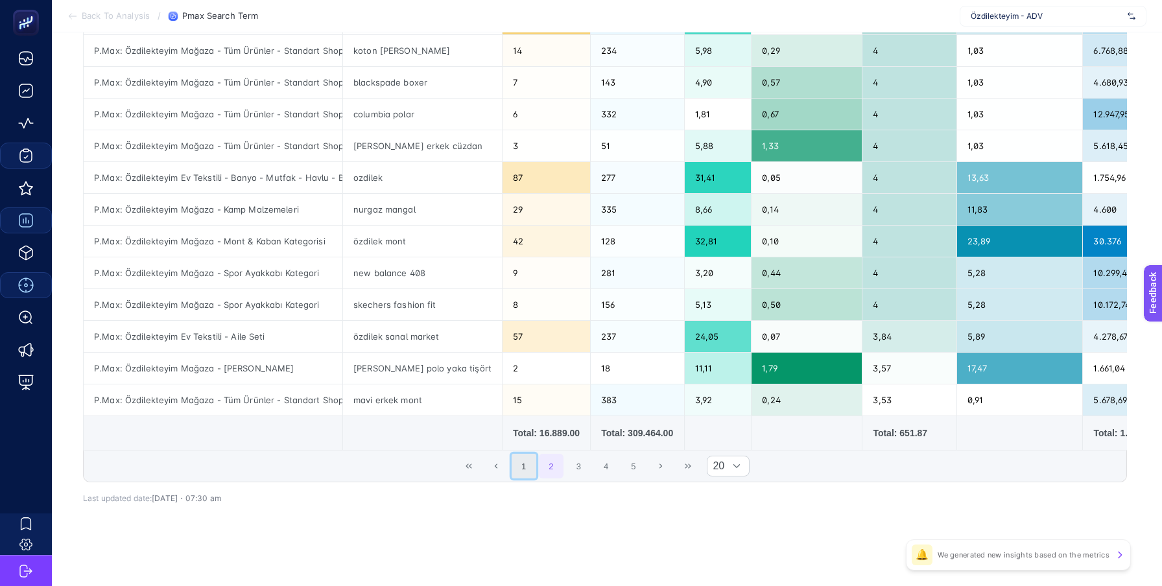
click at [525, 469] on button "1" at bounding box center [524, 466] width 25 height 25
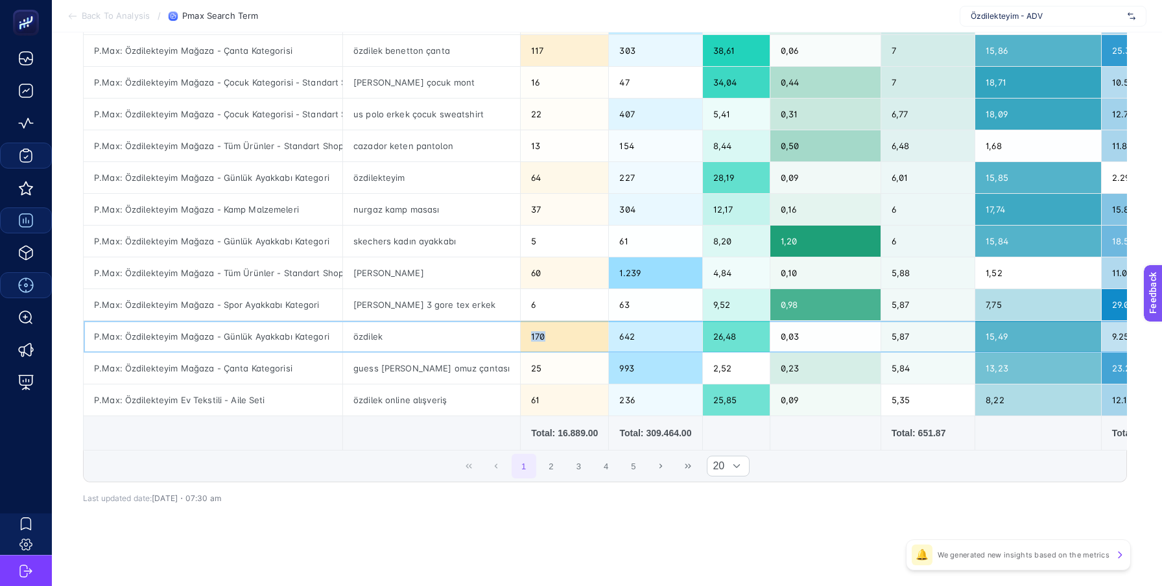
drag, startPoint x: 547, startPoint y: 335, endPoint x: 456, endPoint y: 335, distance: 90.8
click at [456, 335] on tr "P.Max: Özdilekteyim Mağaza - Günlük Ayakkabı Kategori özdilek 170 642 26,48 0,0…" at bounding box center [728, 337] width 1289 height 32
click at [412, 332] on div "özdilek" at bounding box center [431, 336] width 177 height 31
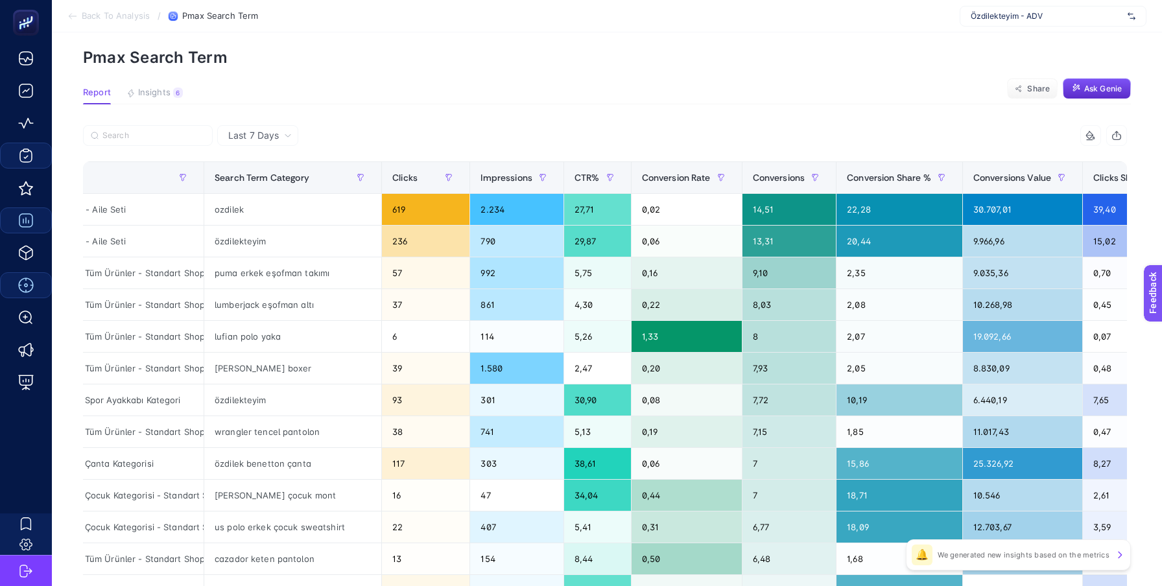
scroll to position [0, 0]
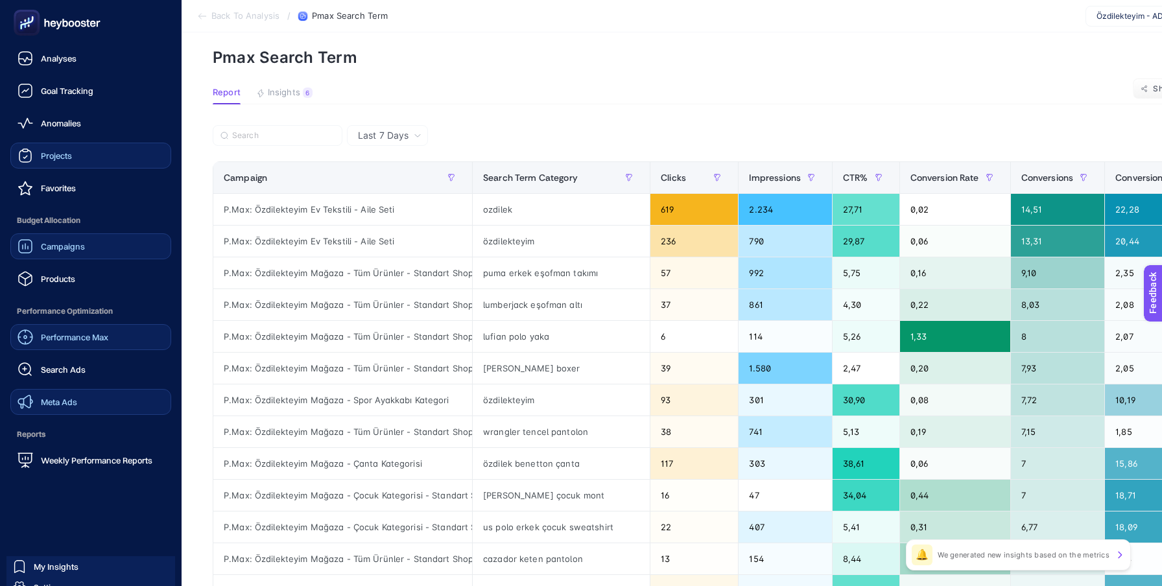
click at [64, 399] on span "Meta Ads" at bounding box center [59, 402] width 36 height 10
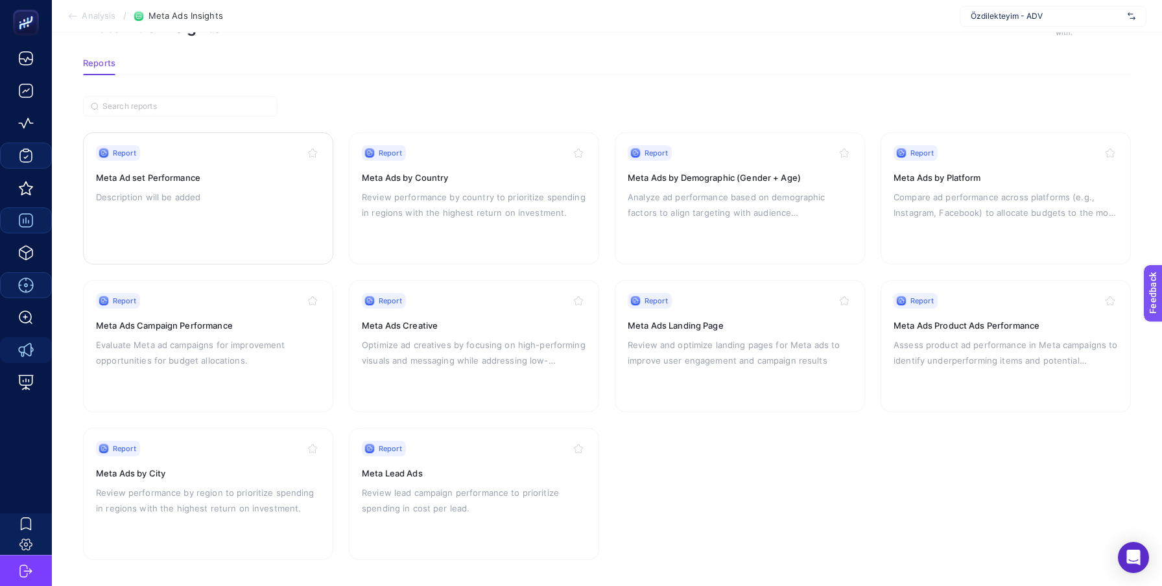
click at [205, 182] on h3 "Meta Ad set Performance" at bounding box center [208, 177] width 224 height 13
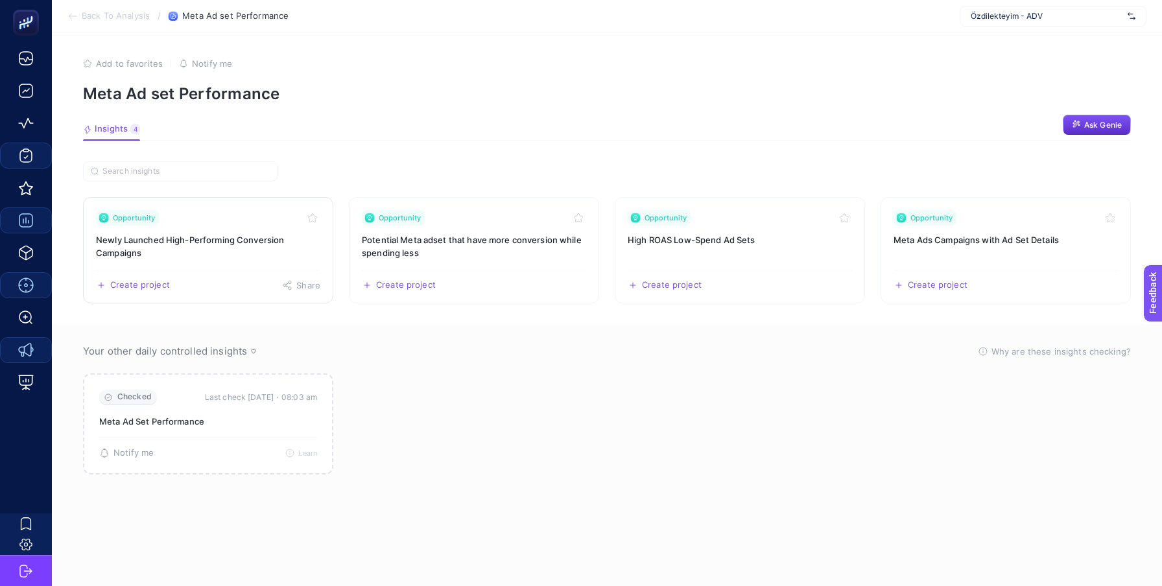
click at [223, 233] on h3 "Newly Launched High-Performing Conversion Campaigns" at bounding box center [208, 246] width 224 height 26
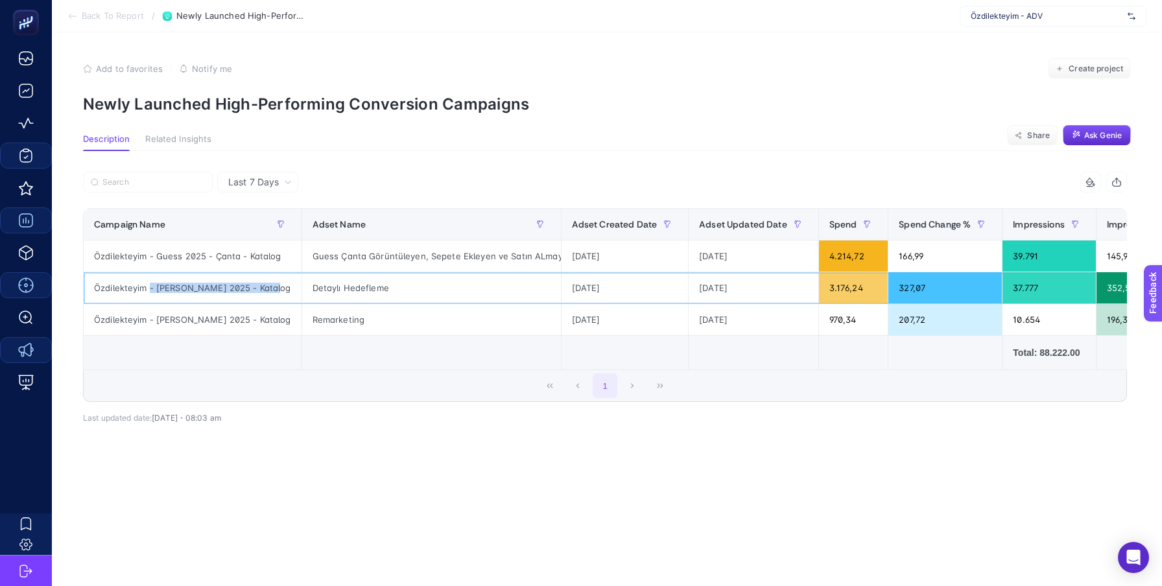
drag, startPoint x: 150, startPoint y: 287, endPoint x: 268, endPoint y: 287, distance: 118.0
click at [268, 287] on div "Özdilekteyim - [PERSON_NAME] 2025 - Katalog" at bounding box center [193, 287] width 218 height 31
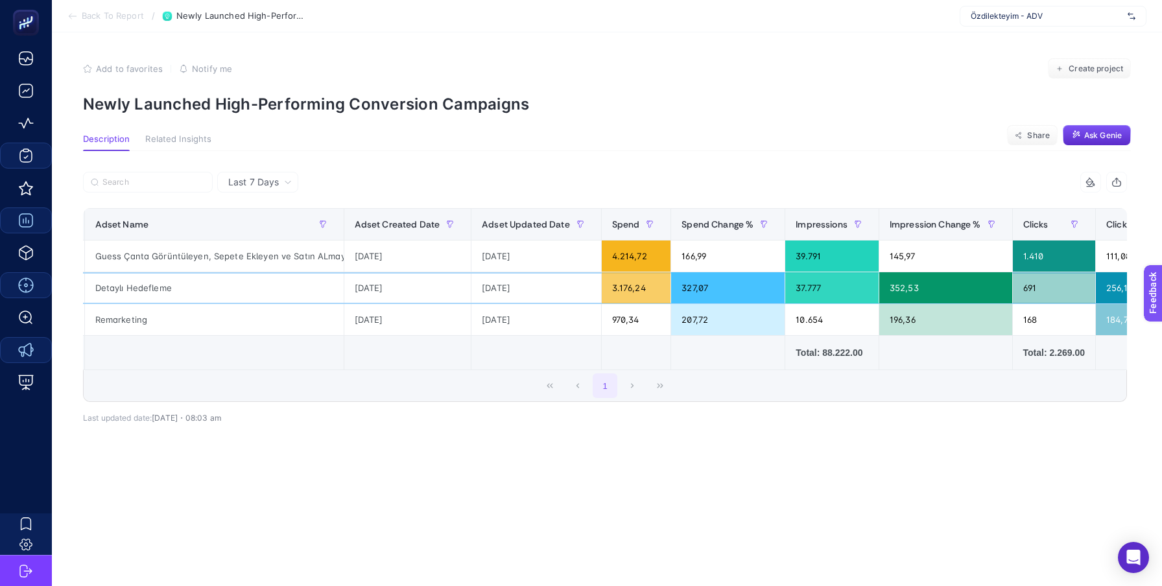
scroll to position [0, 234]
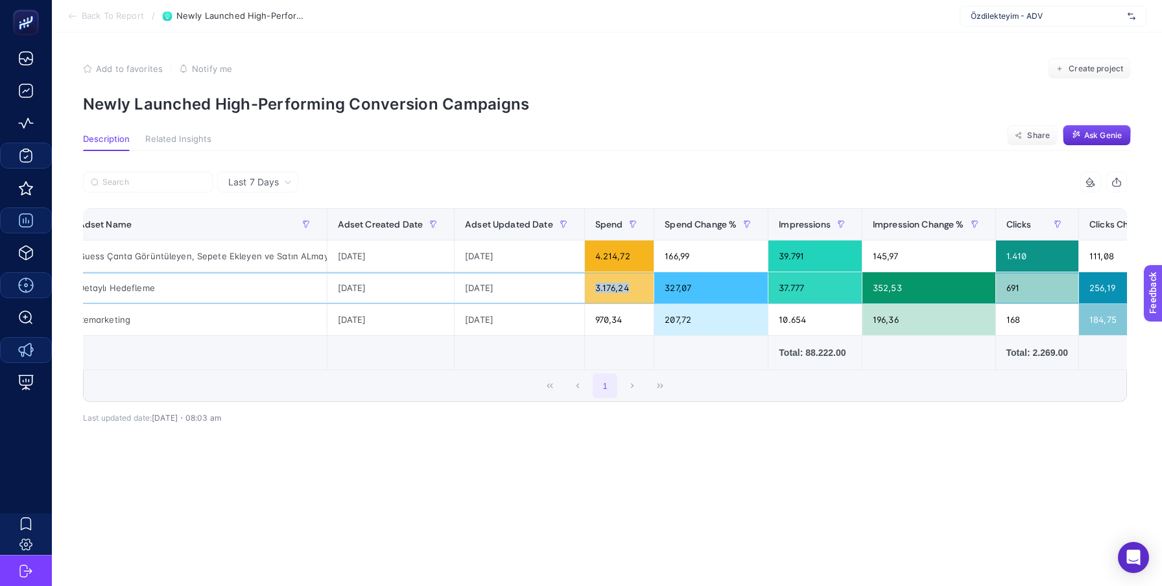
drag, startPoint x: 580, startPoint y: 291, endPoint x: 614, endPoint y: 291, distance: 33.7
click at [614, 291] on div "3.176,24" at bounding box center [619, 287] width 69 height 31
drag, startPoint x: 671, startPoint y: 291, endPoint x: 800, endPoint y: 291, distance: 129.7
click at [800, 291] on tr "Özdilekteyim - [PERSON_NAME] 2025 - Katalog Detaylı Hedefleme [DATE] [DATE] 3.1…" at bounding box center [1039, 288] width 2378 height 32
click at [826, 296] on div "37.777" at bounding box center [815, 287] width 93 height 31
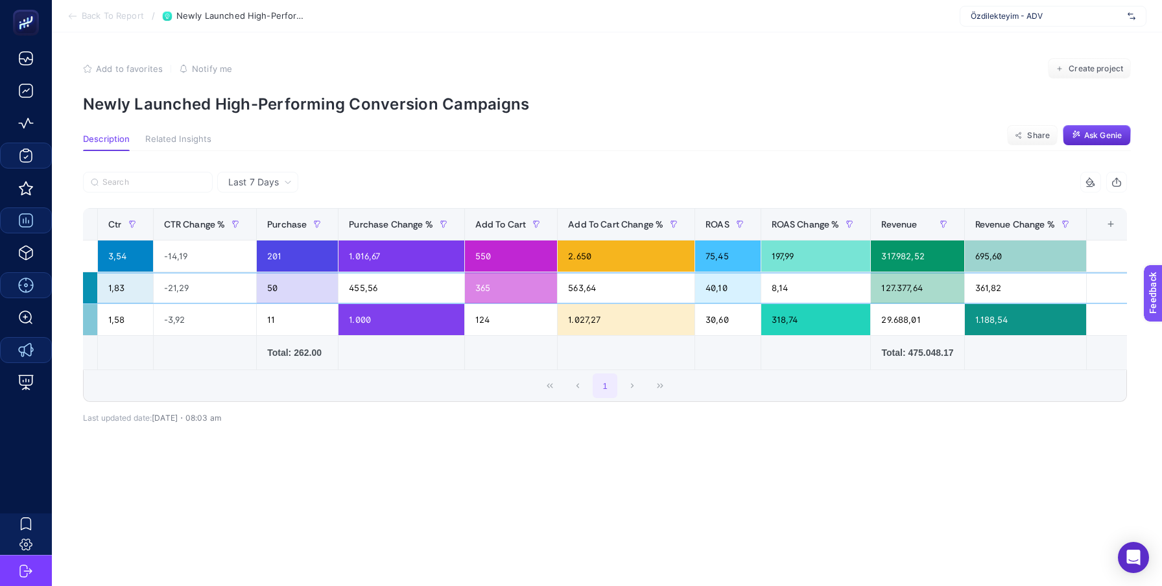
scroll to position [0, 1240]
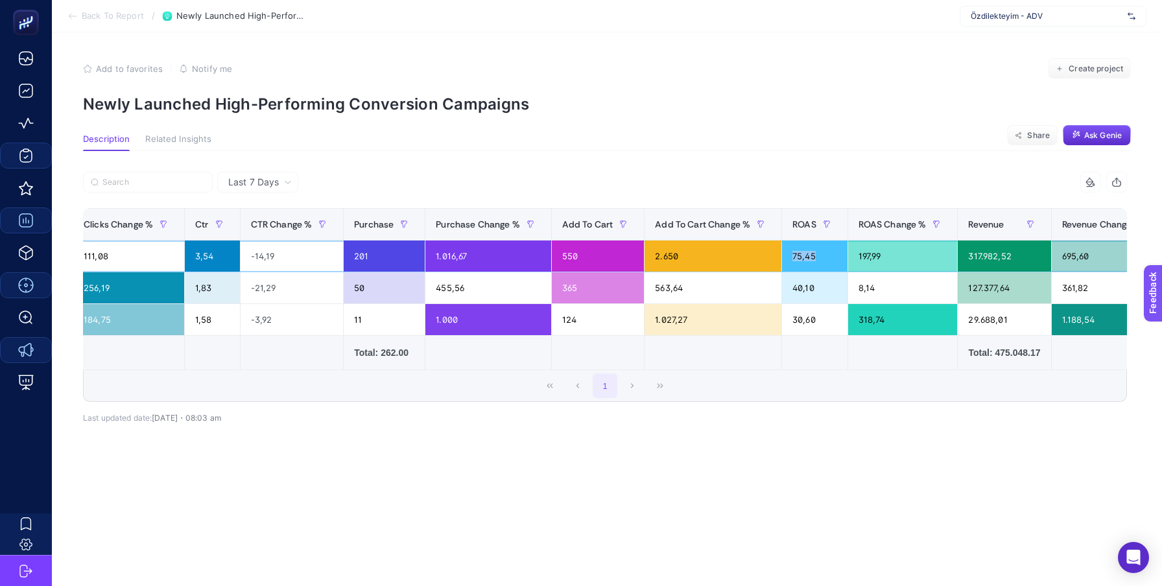
drag, startPoint x: 809, startPoint y: 253, endPoint x: 767, endPoint y: 254, distance: 41.5
click at [767, 254] on tr "Özdilekteyim - Guess 2025 - Çanta - Katalog Guess Çanta Görüntüleyen, Sepete Ek…" at bounding box center [33, 257] width 2378 height 32
drag, startPoint x: 812, startPoint y: 256, endPoint x: 783, endPoint y: 256, distance: 28.5
click at [783, 256] on div "75,45" at bounding box center [815, 256] width 66 height 31
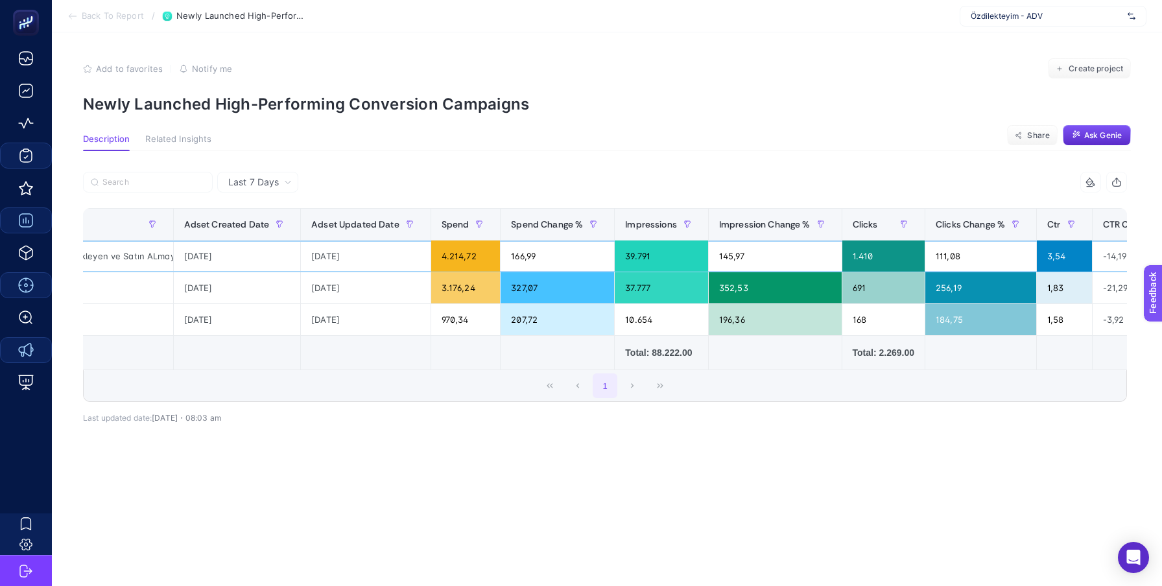
scroll to position [0, 410]
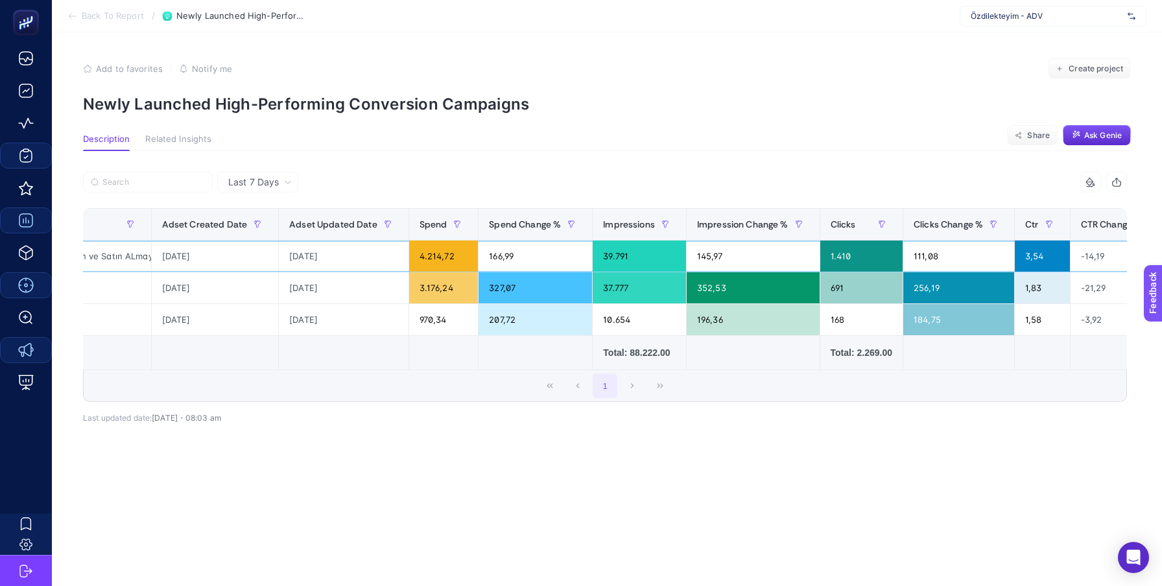
drag, startPoint x: 385, startPoint y: 253, endPoint x: 434, endPoint y: 252, distance: 48.6
click at [435, 252] on tr "Özdilekteyim - Guess 2025 - Çanta - Katalog Guess Çanta Görüntüleyen, Sepete Ek…" at bounding box center [863, 257] width 2378 height 32
click at [434, 252] on div "4.214,72" at bounding box center [443, 256] width 69 height 31
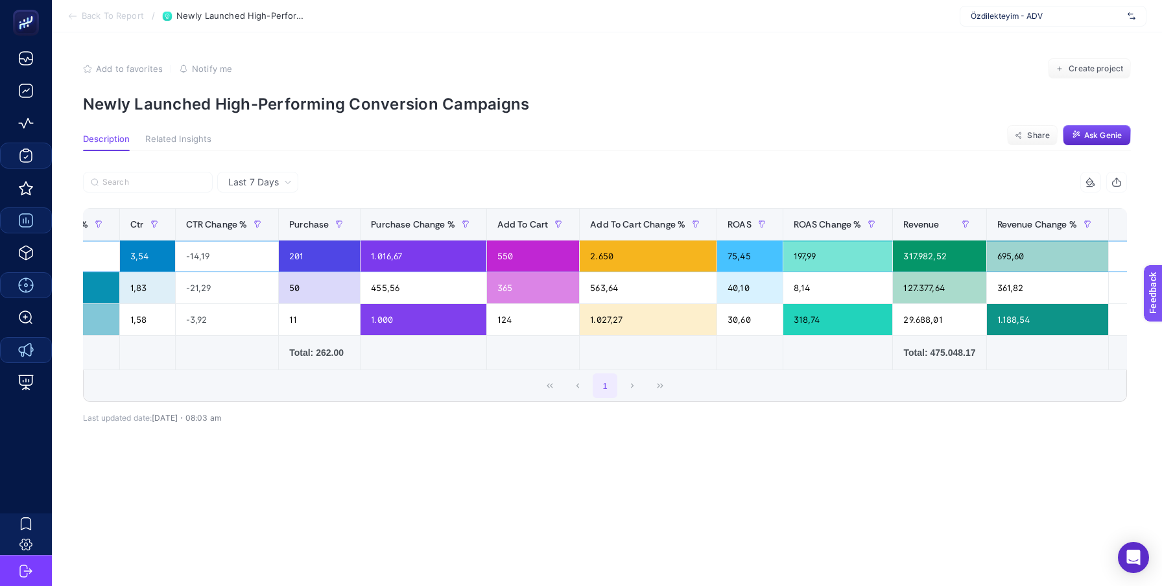
scroll to position [0, 1327]
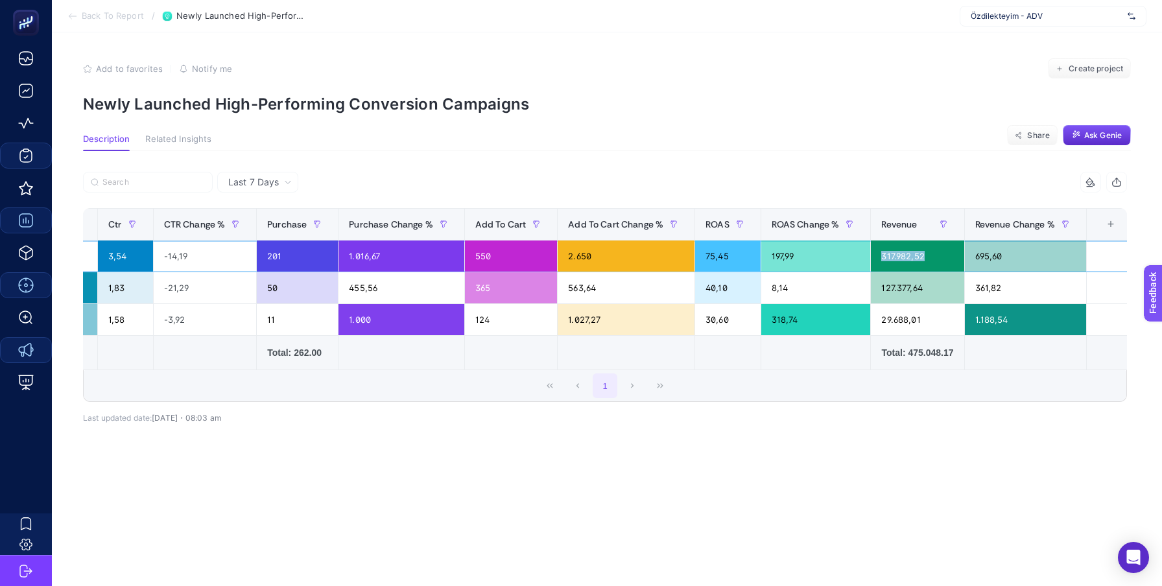
drag, startPoint x: 922, startPoint y: 258, endPoint x: 869, endPoint y: 257, distance: 53.2
click at [871, 257] on div "317.982,52" at bounding box center [917, 256] width 93 height 31
drag, startPoint x: 855, startPoint y: 254, endPoint x: 920, endPoint y: 254, distance: 65.5
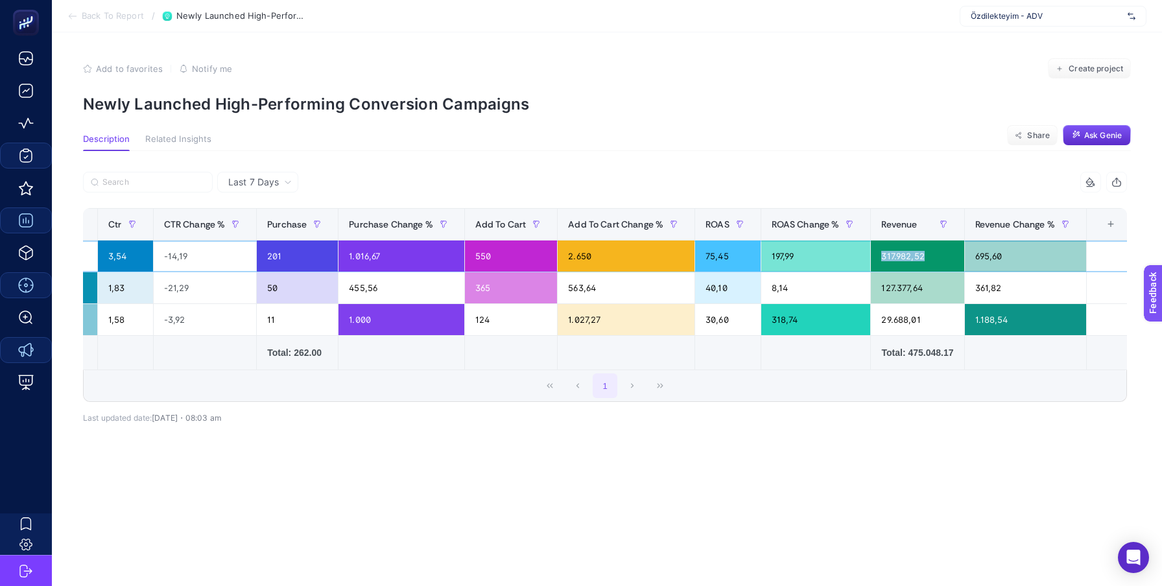
click at [920, 254] on div "317.982,52" at bounding box center [917, 256] width 93 height 31
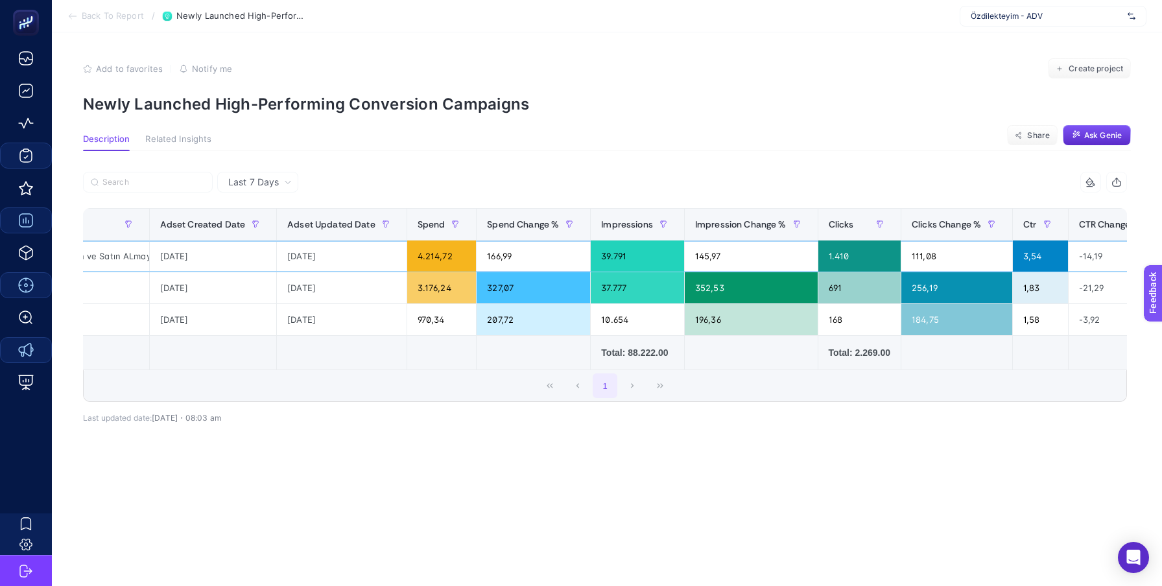
scroll to position [0, 0]
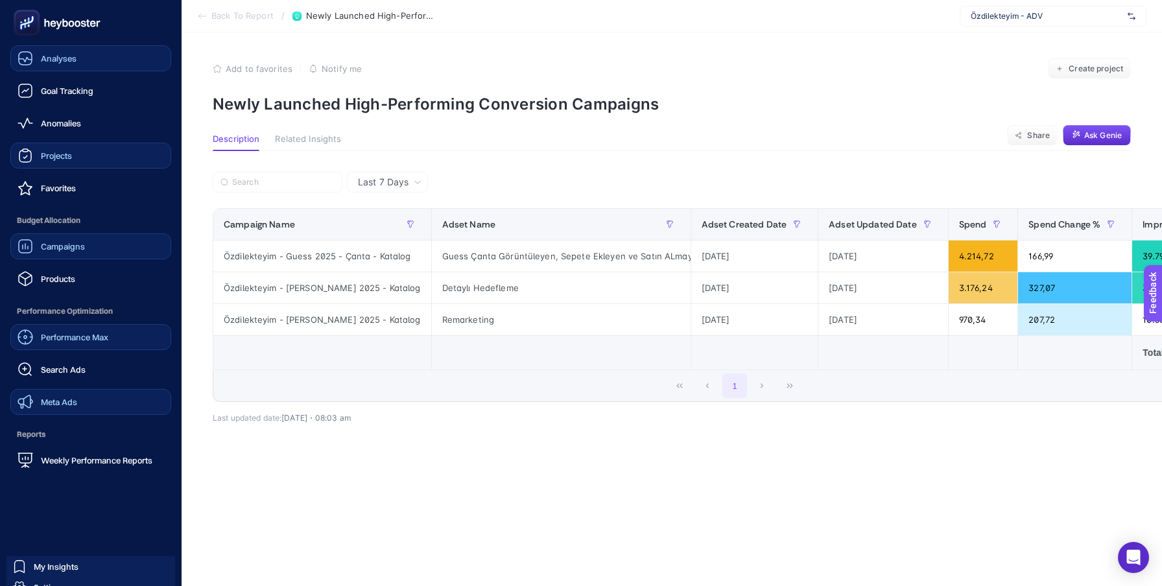
click at [66, 57] on span "Analyses" at bounding box center [59, 58] width 36 height 10
